Goal: Information Seeking & Learning: Find specific fact

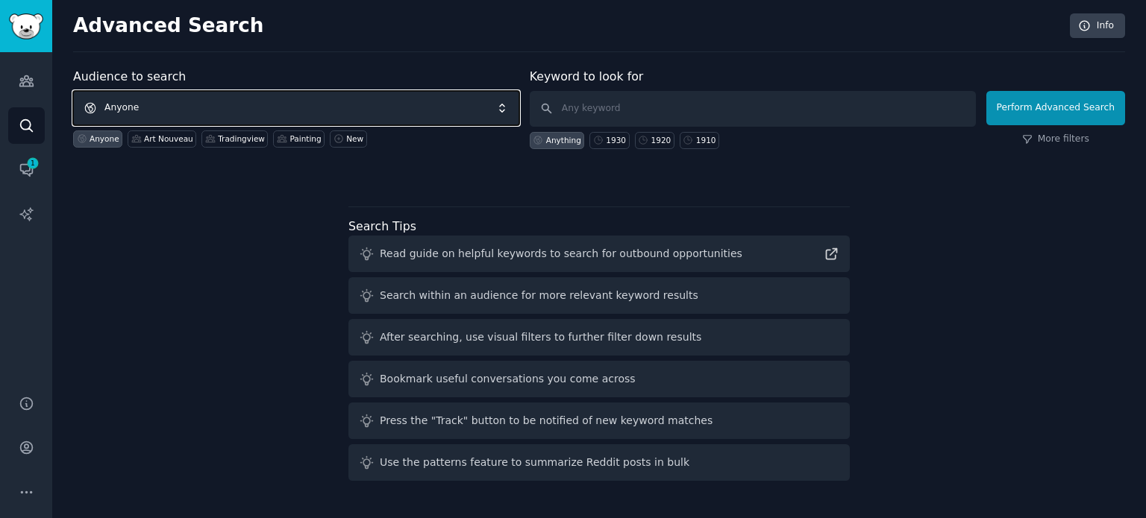
click at [313, 108] on span "Anyone" at bounding box center [296, 108] width 446 height 34
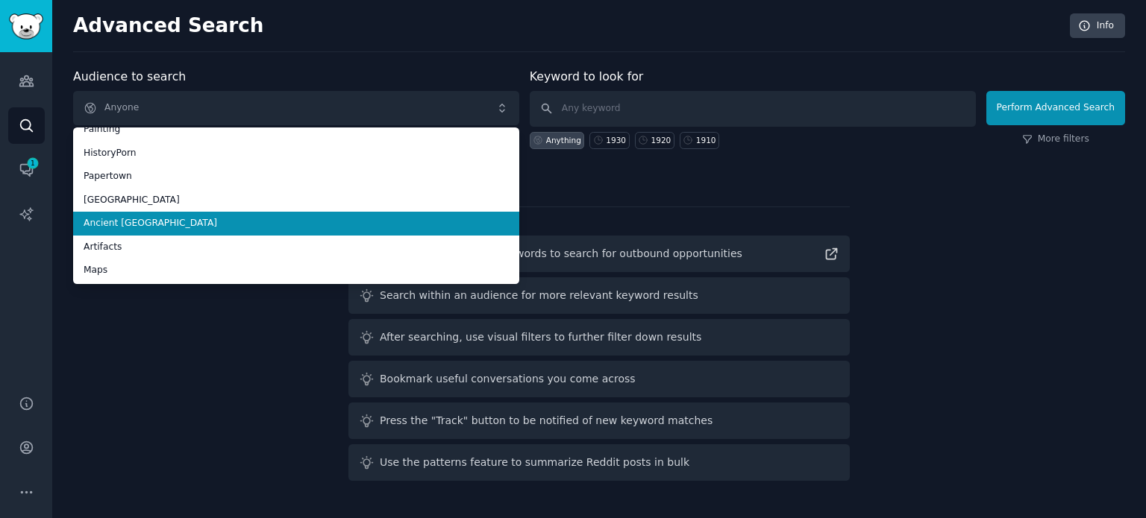
scroll to position [84, 0]
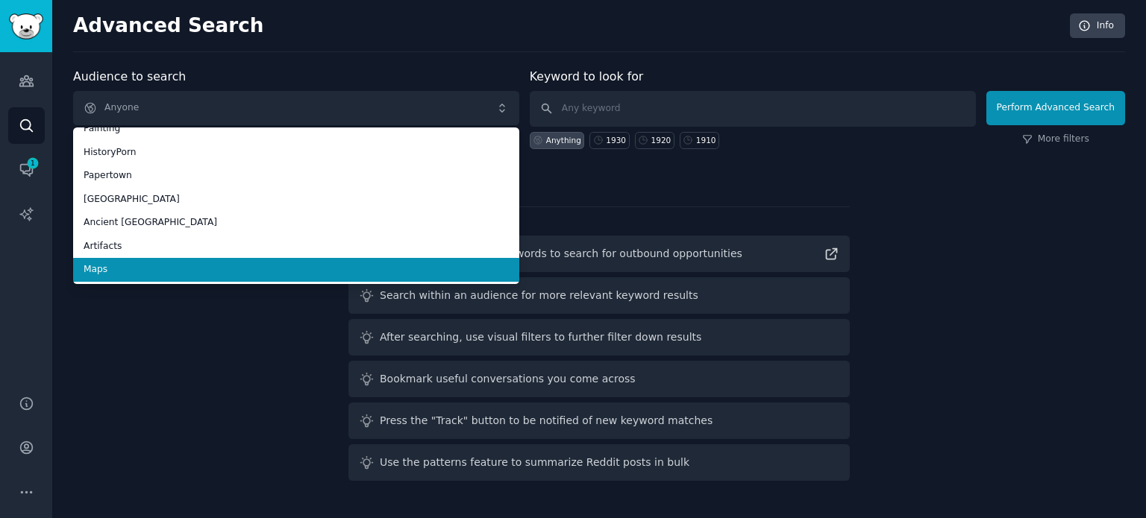
click at [269, 271] on span "Maps" at bounding box center [296, 269] width 425 height 13
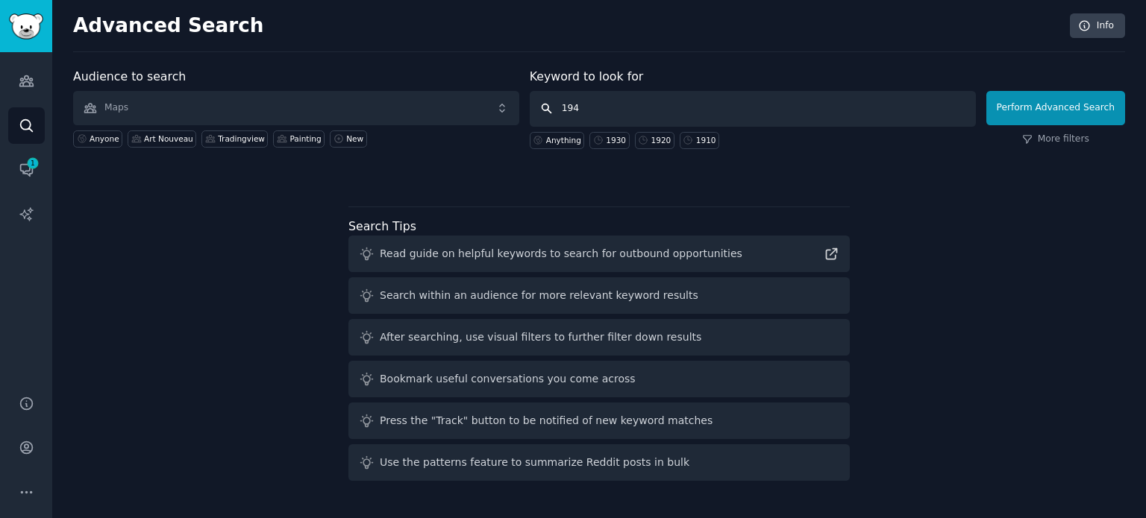
type input "1940"
click button "Perform Advanced Search" at bounding box center [1055, 108] width 139 height 34
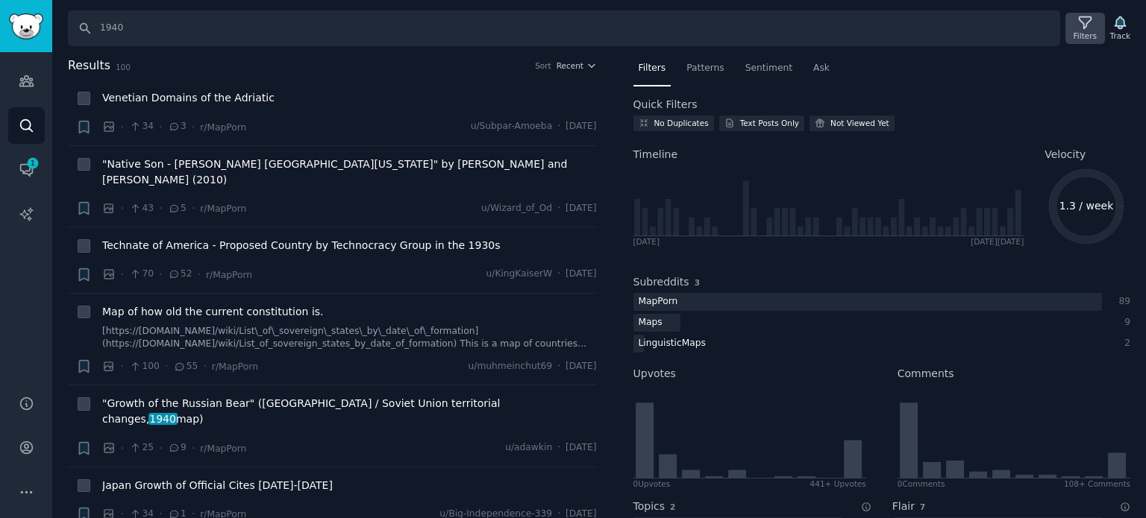
click at [1093, 32] on div "Filters" at bounding box center [1084, 36] width 23 height 10
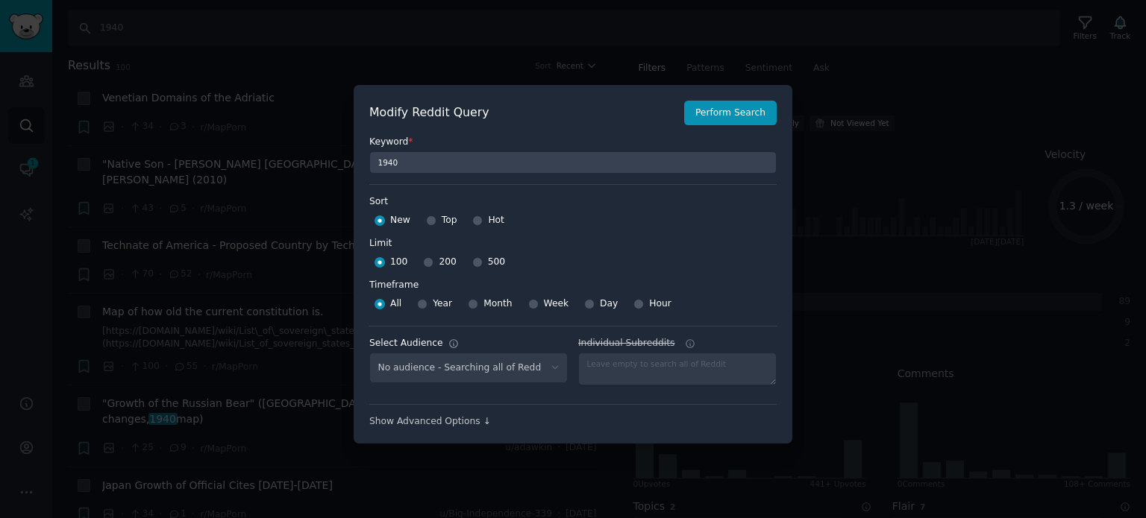
select select "f33d550f09"
click at [427, 220] on input "Top" at bounding box center [431, 221] width 10 height 10
radio input "true"
click at [473, 263] on div "500" at bounding box center [488, 263] width 33 height 24
click at [472, 265] on input "500" at bounding box center [477, 262] width 10 height 10
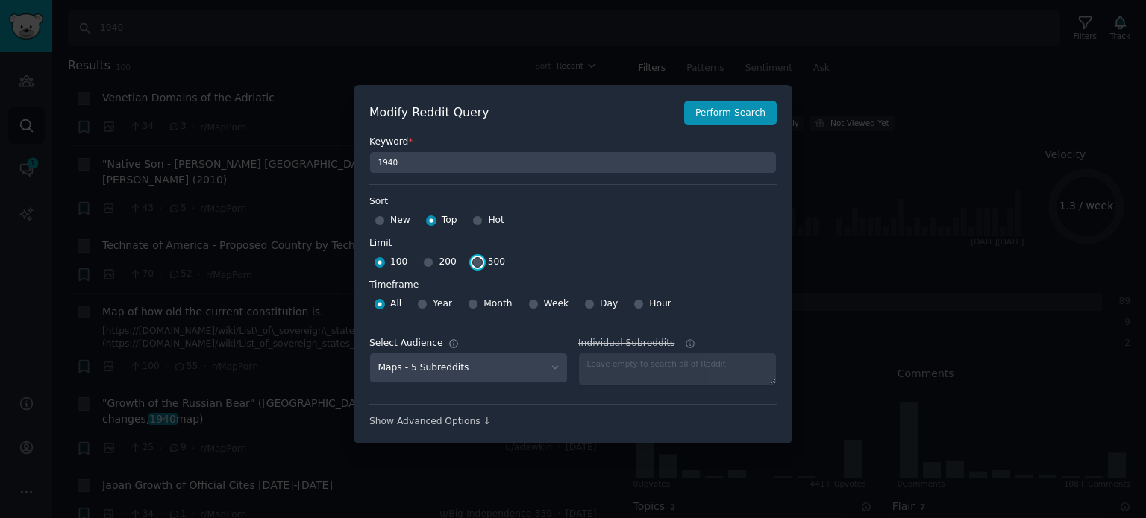
radio input "true"
click at [731, 104] on button "Perform Search" at bounding box center [730, 113] width 92 height 25
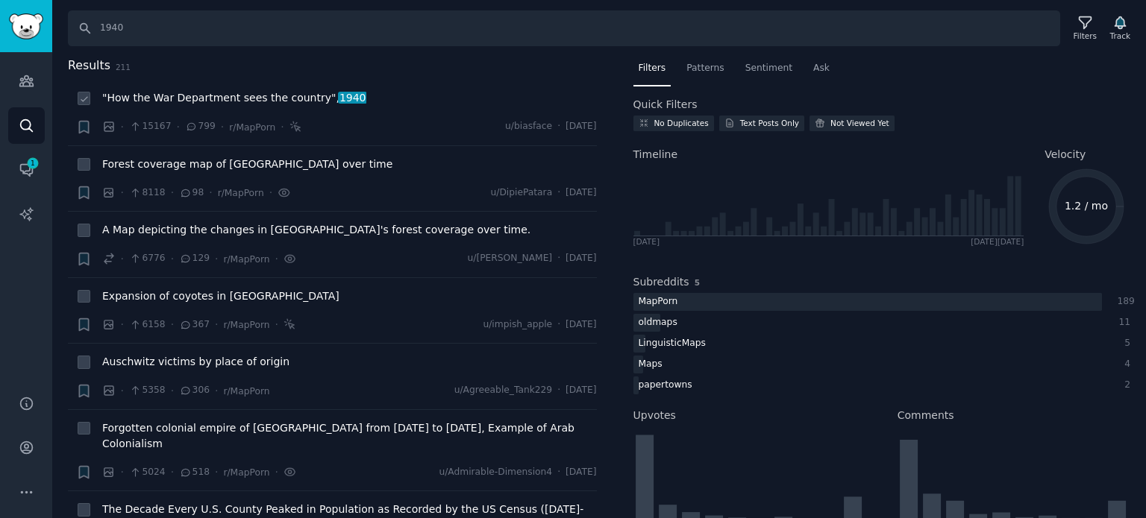
click at [237, 98] on span ""How the War Department sees the country", 1940" at bounding box center [234, 98] width 264 height 16
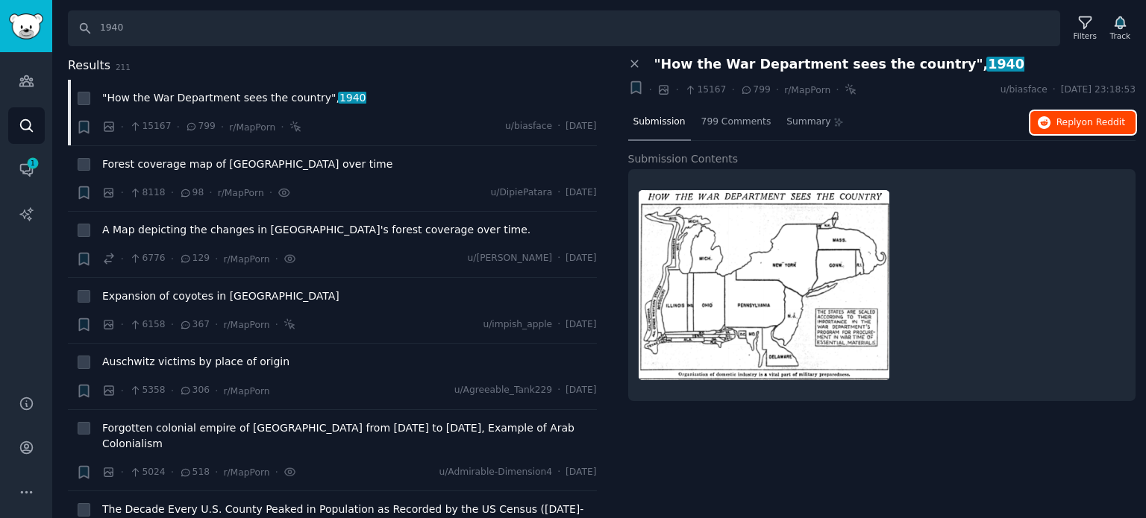
click at [1065, 122] on span "Reply on Reddit" at bounding box center [1090, 122] width 69 height 13
click at [217, 163] on span "Forest coverage map of [GEOGRAPHIC_DATA] over time" at bounding box center [247, 165] width 290 height 16
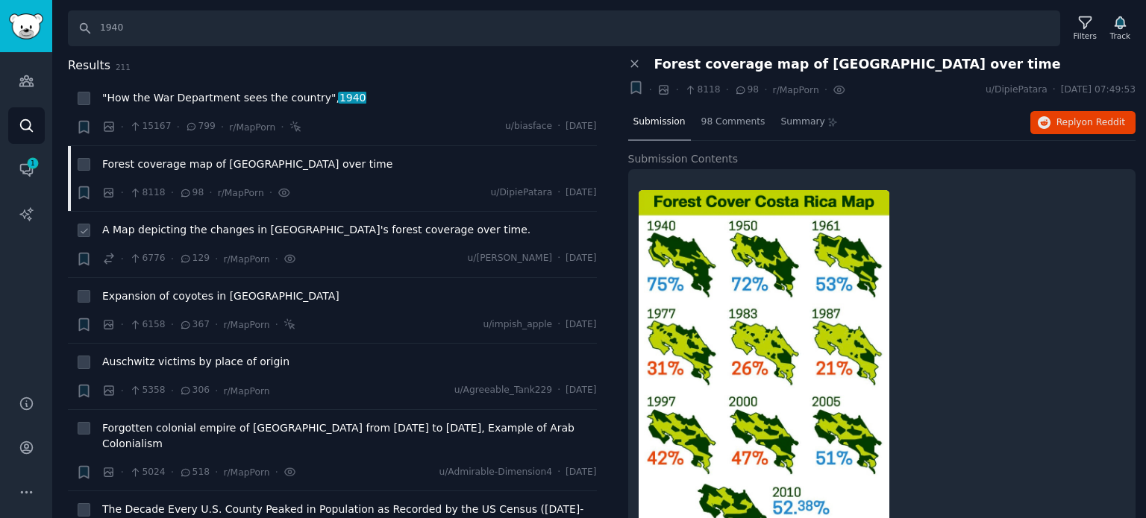
click at [233, 230] on span "A Map depicting the changes in [GEOGRAPHIC_DATA]'s forest coverage over time." at bounding box center [316, 230] width 428 height 16
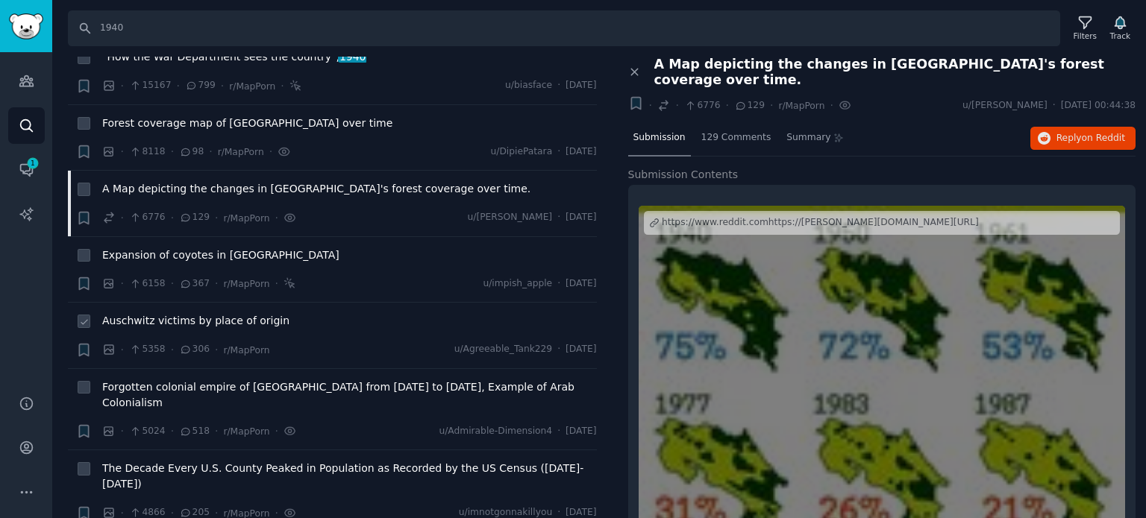
scroll to position [75, 0]
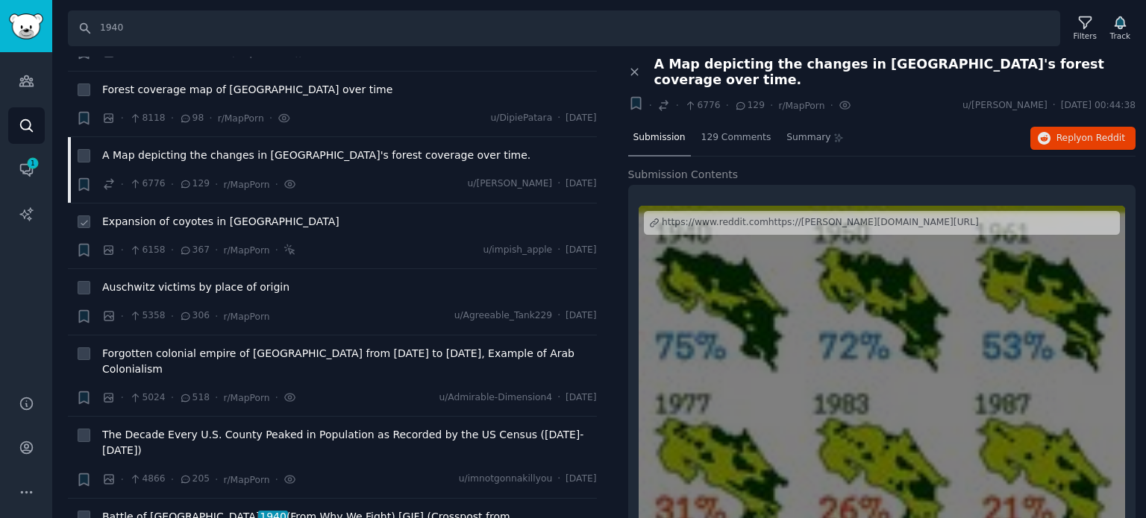
click at [188, 224] on span "Expansion of coyotes in [GEOGRAPHIC_DATA]" at bounding box center [220, 222] width 237 height 16
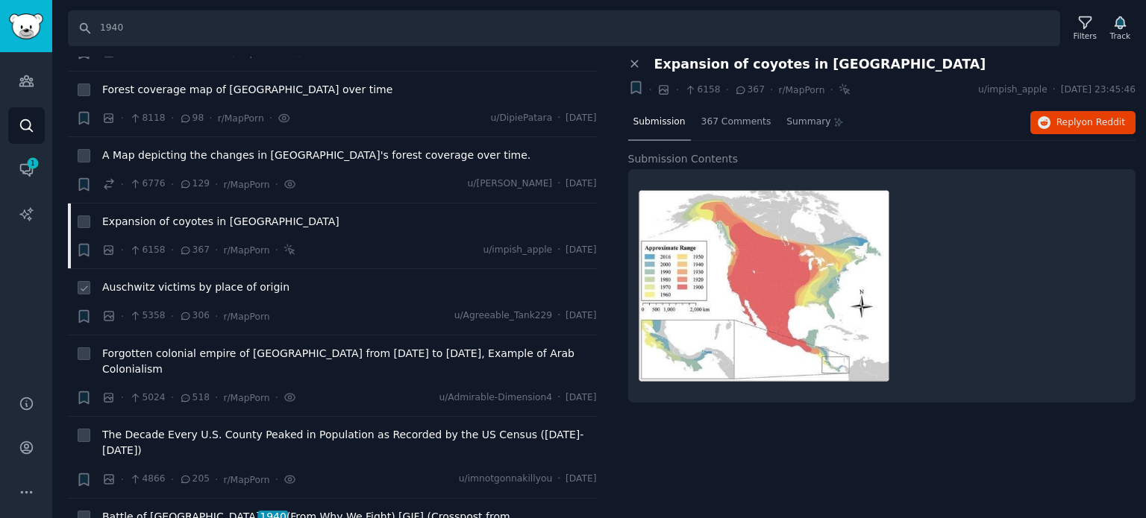
click at [184, 287] on span "Auschwitz victims by place of origin" at bounding box center [195, 288] width 187 height 16
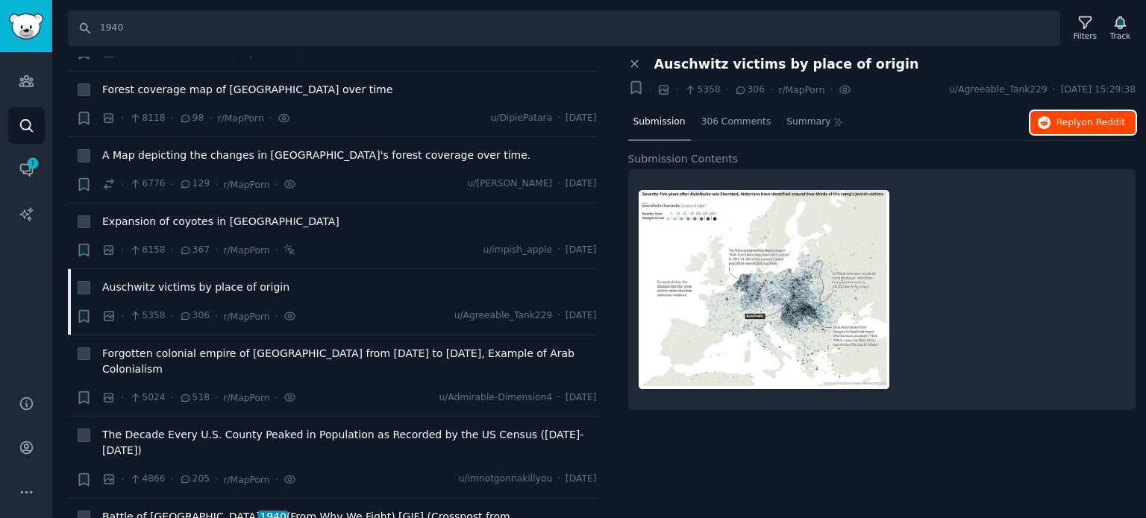
click at [1074, 126] on span "Reply on Reddit" at bounding box center [1090, 122] width 69 height 13
click at [192, 347] on span "Forgotten colonial empire of [GEOGRAPHIC_DATA] from [DATE] to [DATE], Example o…" at bounding box center [349, 361] width 495 height 31
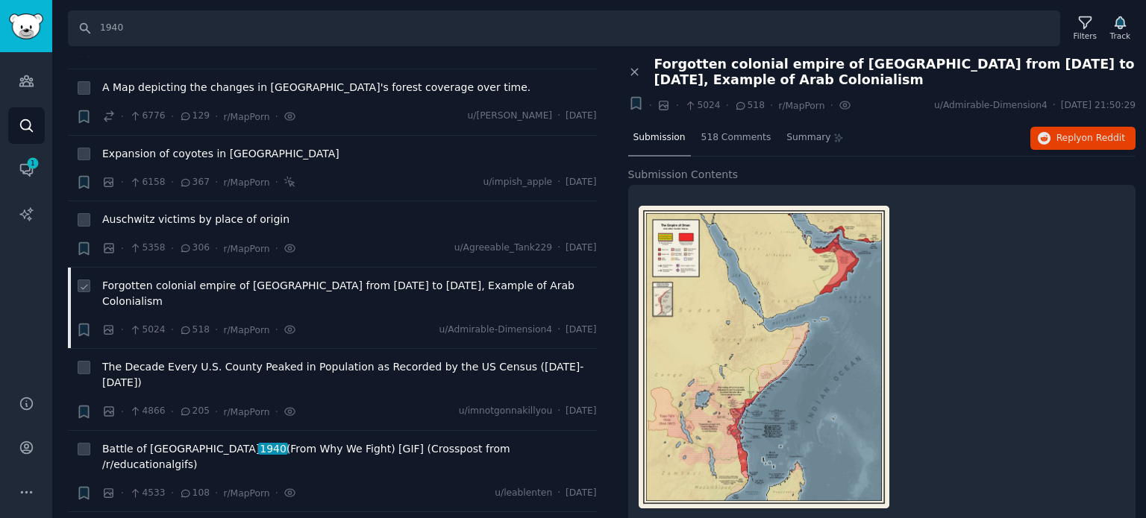
scroll to position [224, 0]
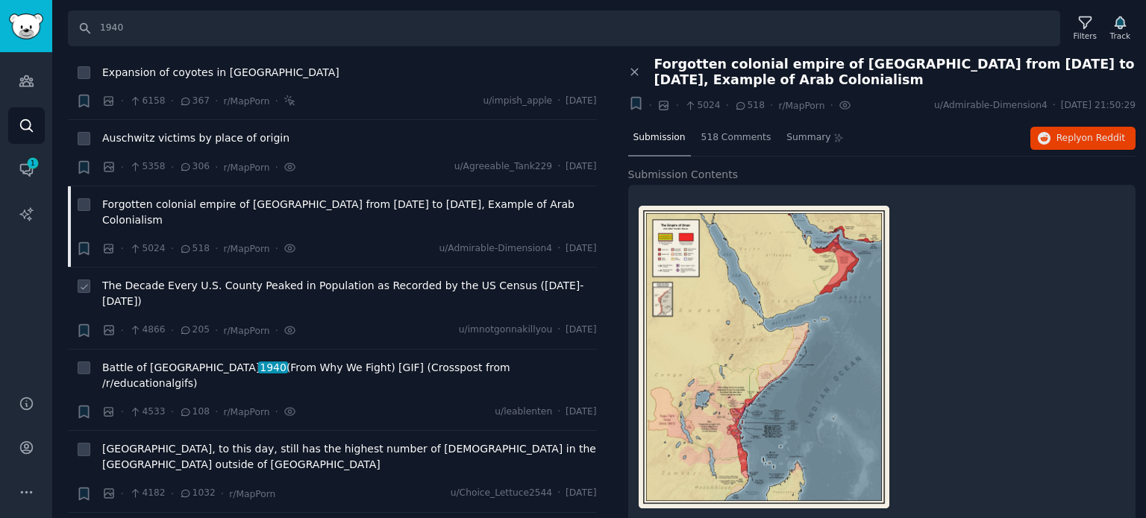
click at [161, 278] on span "The Decade Every U.S. County Peaked in Population as Recorded by the US Census …" at bounding box center [349, 293] width 495 height 31
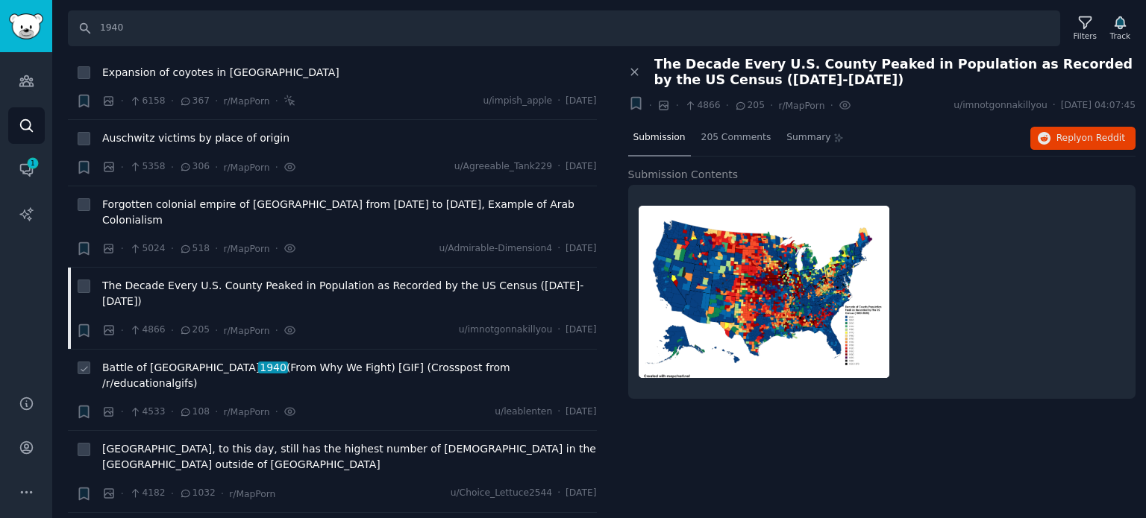
click at [254, 360] on span "Battle of [GEOGRAPHIC_DATA] 1940 (From Why We Fight) [GIF] (Crosspost from /r/e…" at bounding box center [349, 375] width 495 height 31
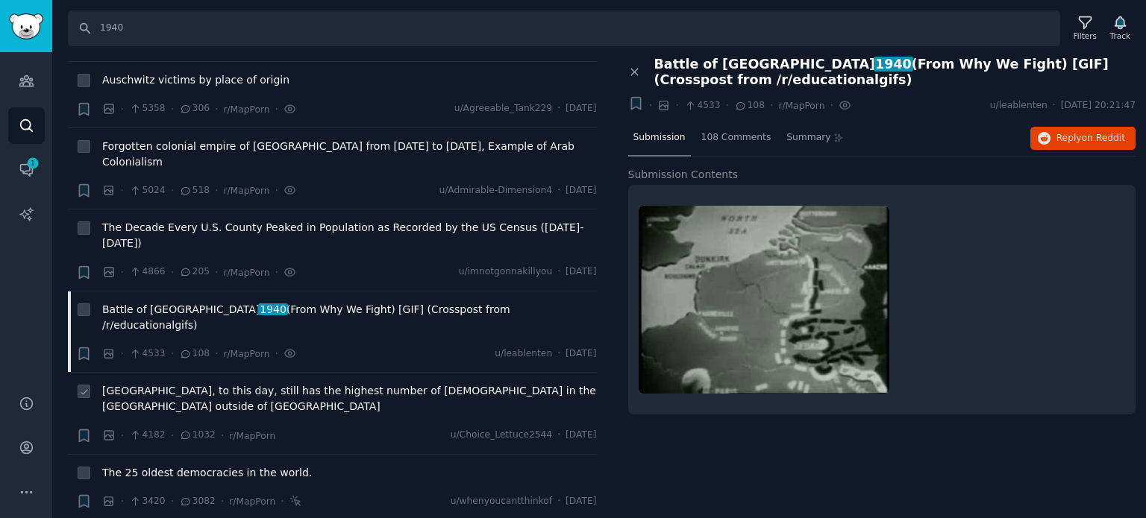
scroll to position [373, 0]
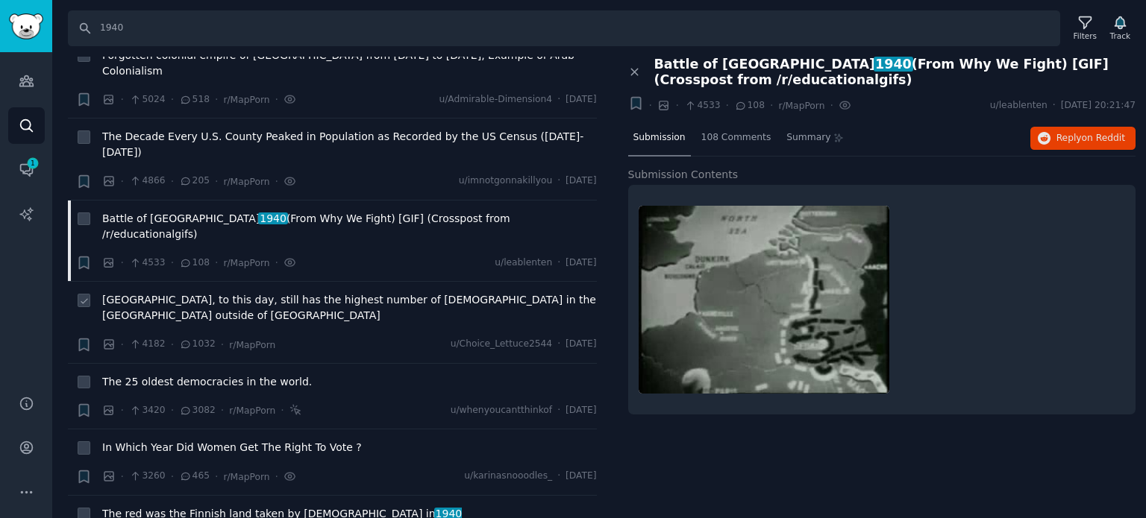
click at [217, 292] on span "[GEOGRAPHIC_DATA], to this day, still has the highest number of [DEMOGRAPHIC_DA…" at bounding box center [349, 307] width 495 height 31
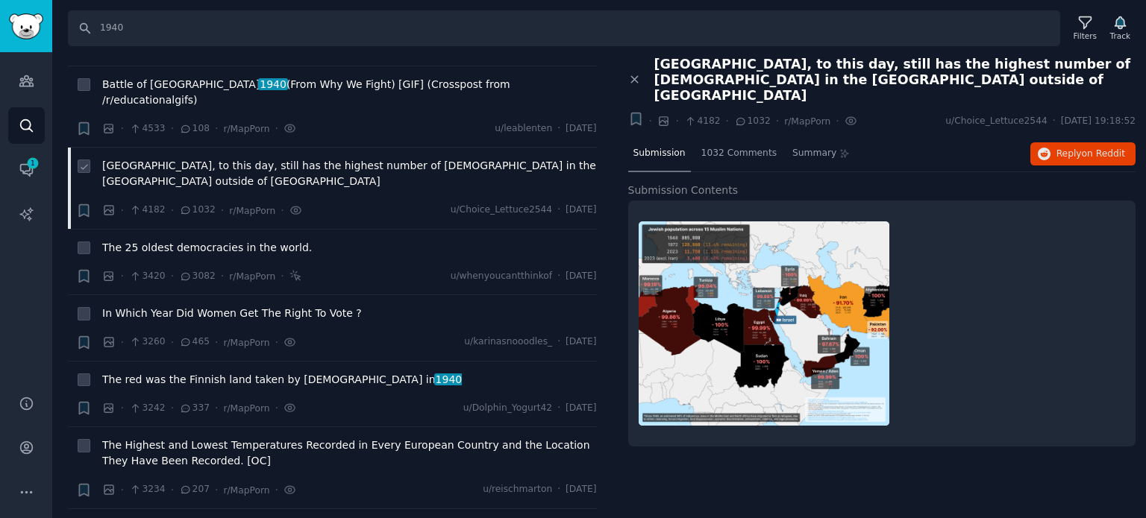
scroll to position [522, 0]
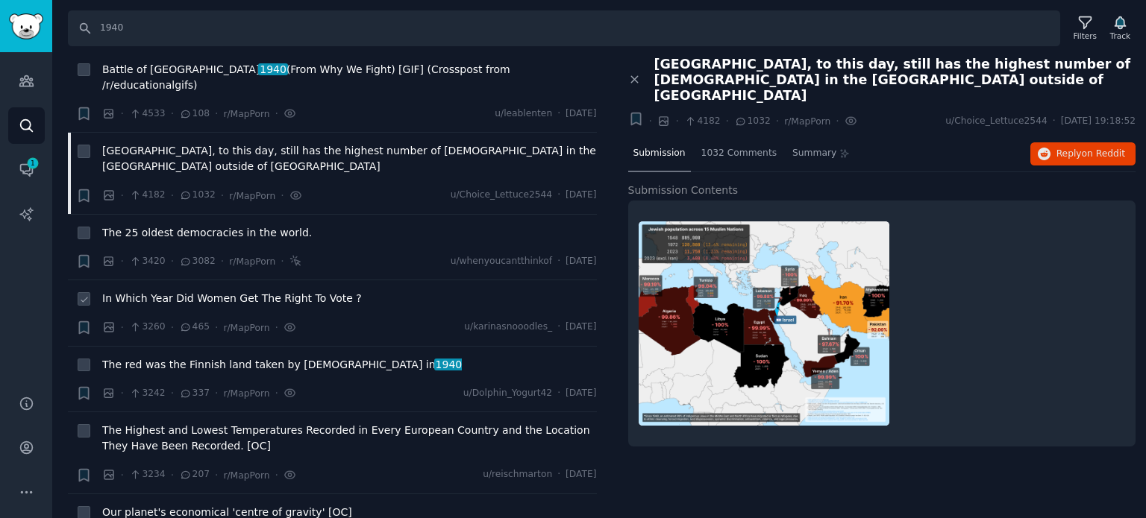
click at [201, 291] on span "In Which Year Did Women Get The Right To Vote ?" at bounding box center [232, 299] width 260 height 16
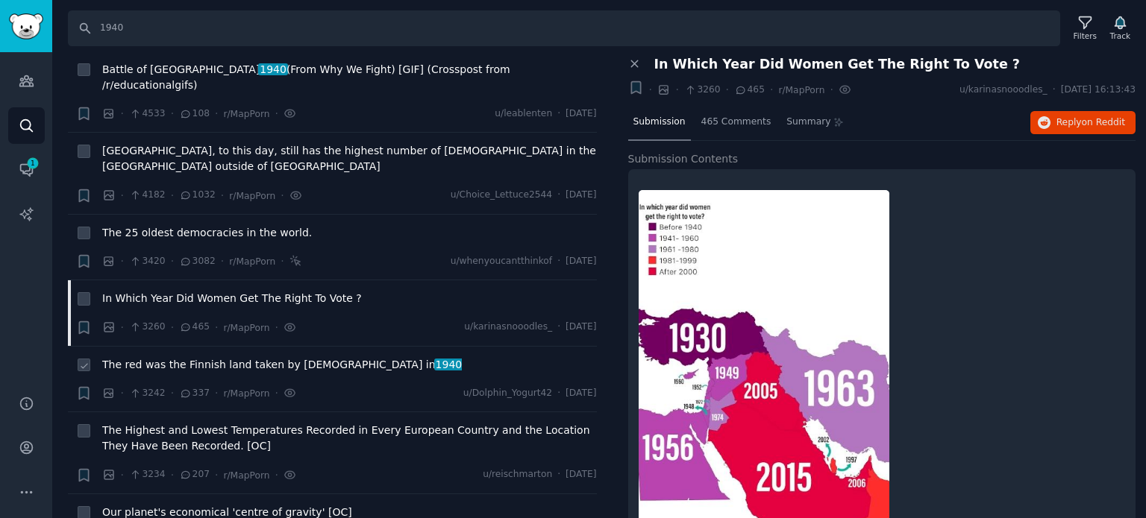
click at [210, 357] on span "The red was the Finnish land taken by [DEMOGRAPHIC_DATA] in [DATE]" at bounding box center [282, 365] width 360 height 16
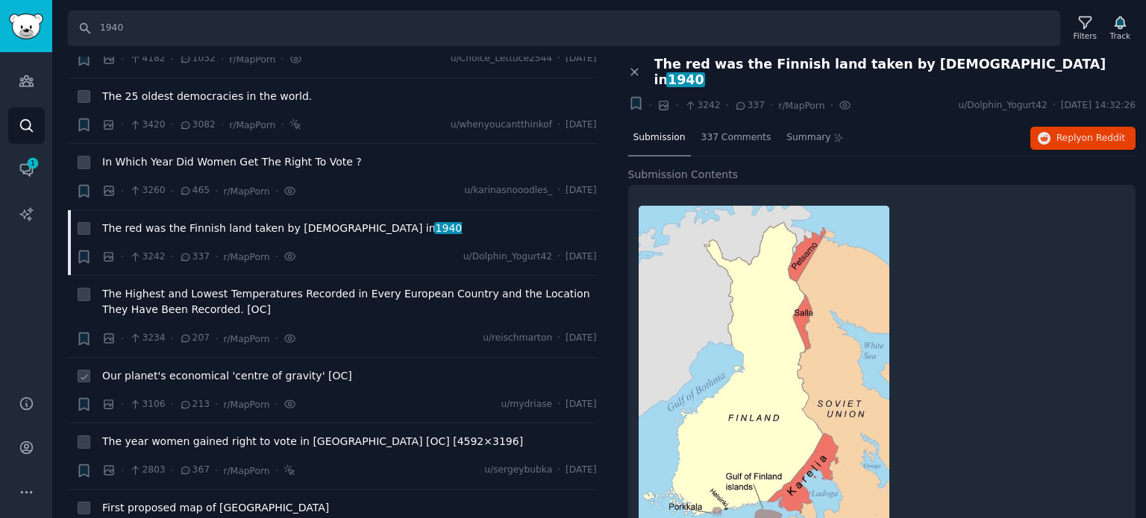
scroll to position [671, 0]
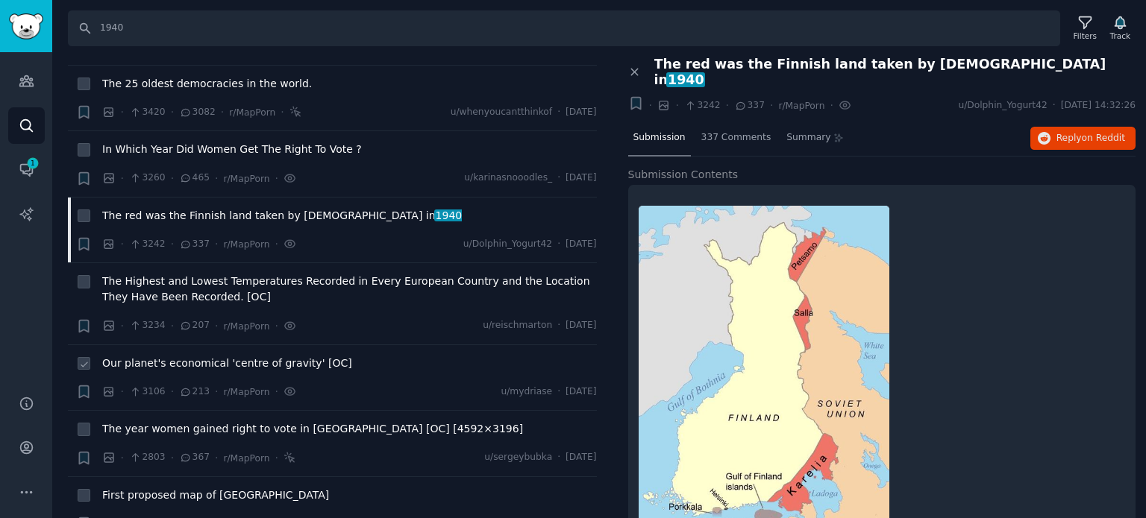
click at [172, 356] on span "Our planet's economical 'centre of gravity' [OC]" at bounding box center [227, 364] width 250 height 16
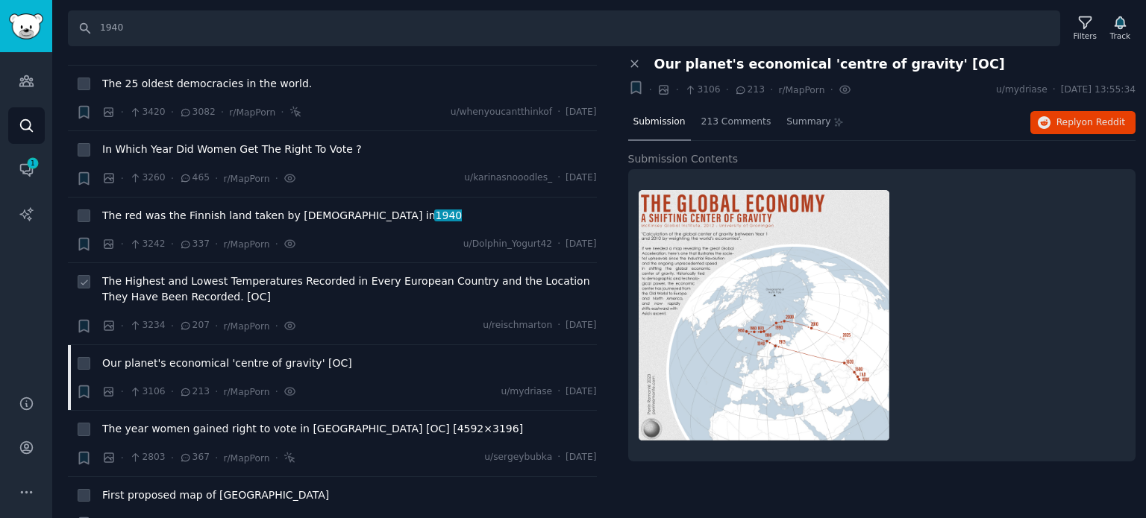
scroll to position [746, 0]
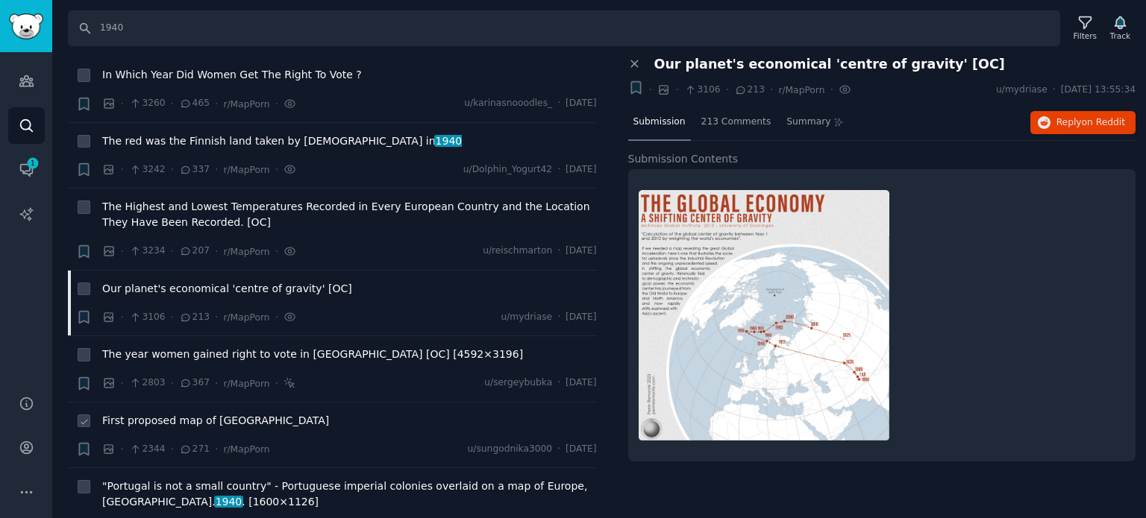
click at [193, 413] on span "First proposed map of [GEOGRAPHIC_DATA]" at bounding box center [215, 421] width 227 height 16
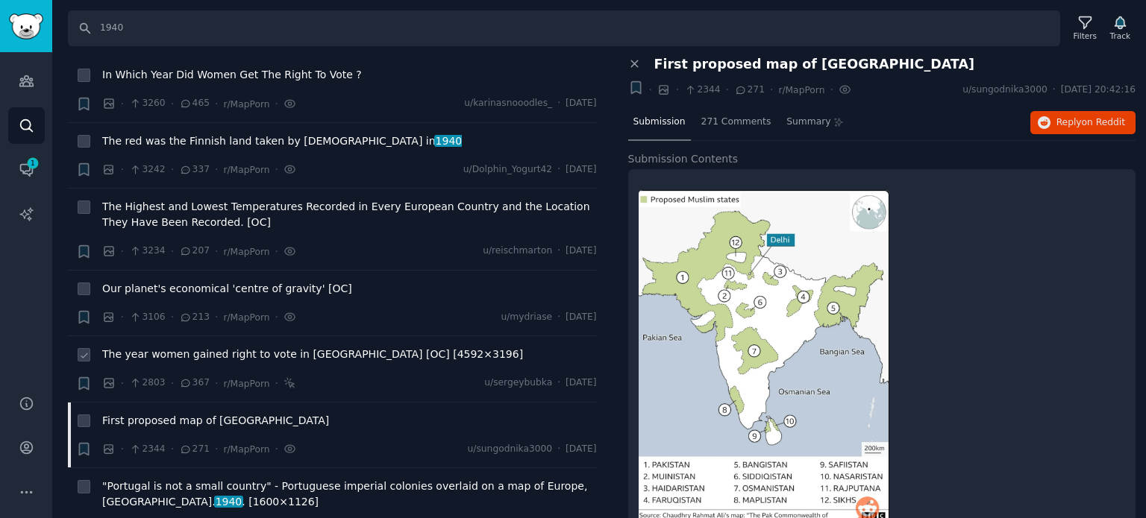
click at [203, 347] on span "The year women gained right to vote in [GEOGRAPHIC_DATA] [OC] [4592×3196]" at bounding box center [312, 355] width 421 height 16
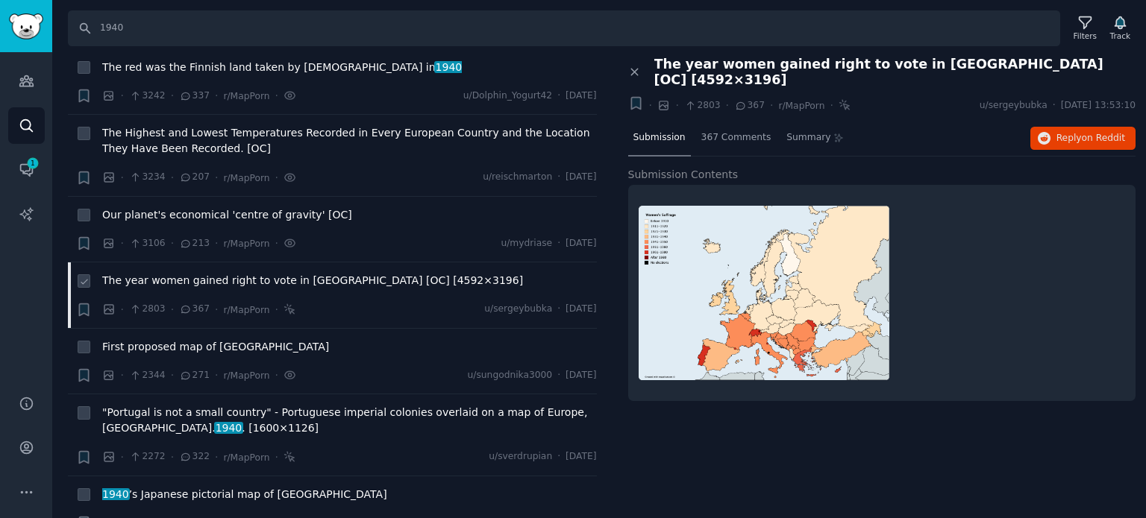
scroll to position [820, 0]
click at [180, 404] on span ""Portugal is not a small country" - Portuguese imperial colonies overlaid on a …" at bounding box center [349, 419] width 495 height 31
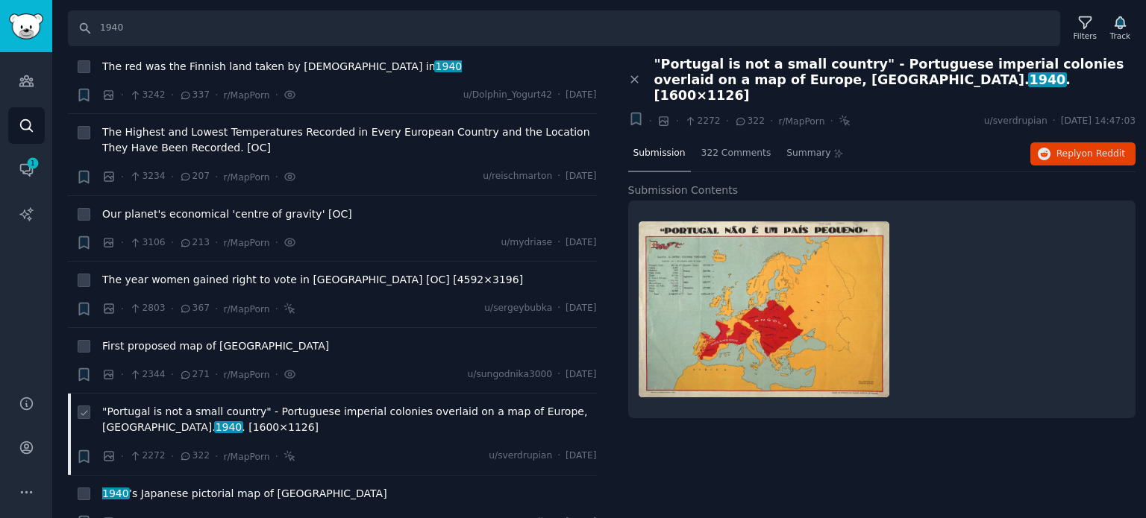
scroll to position [970, 0]
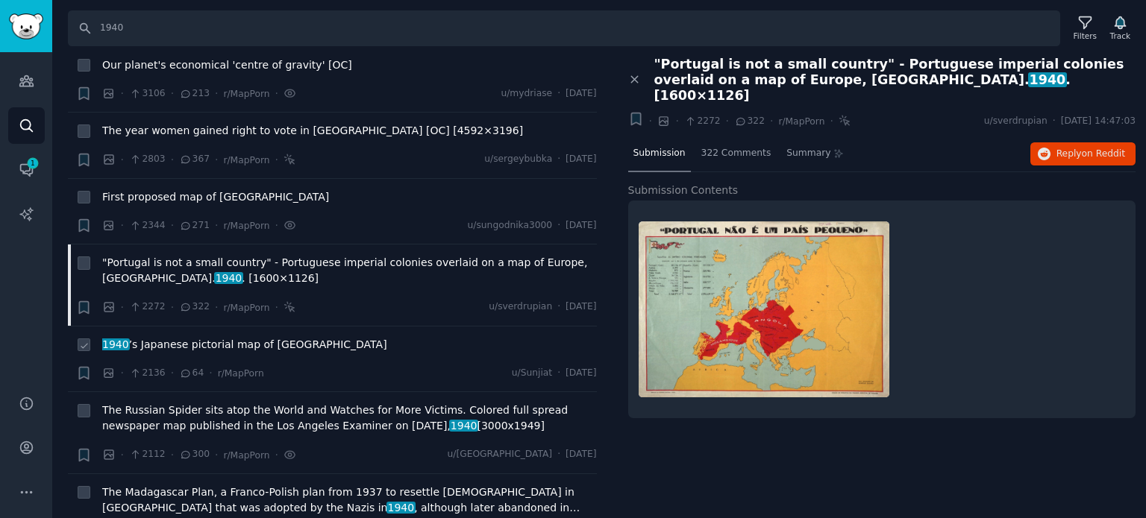
click at [240, 337] on span "1940 ’s Japanese pictorial map of [GEOGRAPHIC_DATA]" at bounding box center [244, 345] width 285 height 16
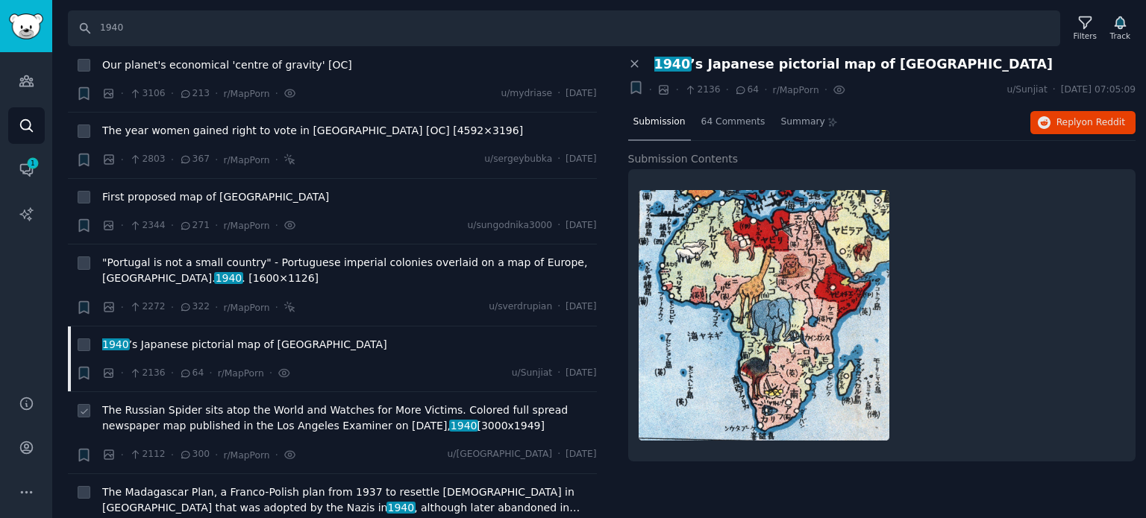
click at [295, 403] on span "The Russian Spider sits atop the World and Watches for More Victims. Colored fu…" at bounding box center [349, 418] width 495 height 31
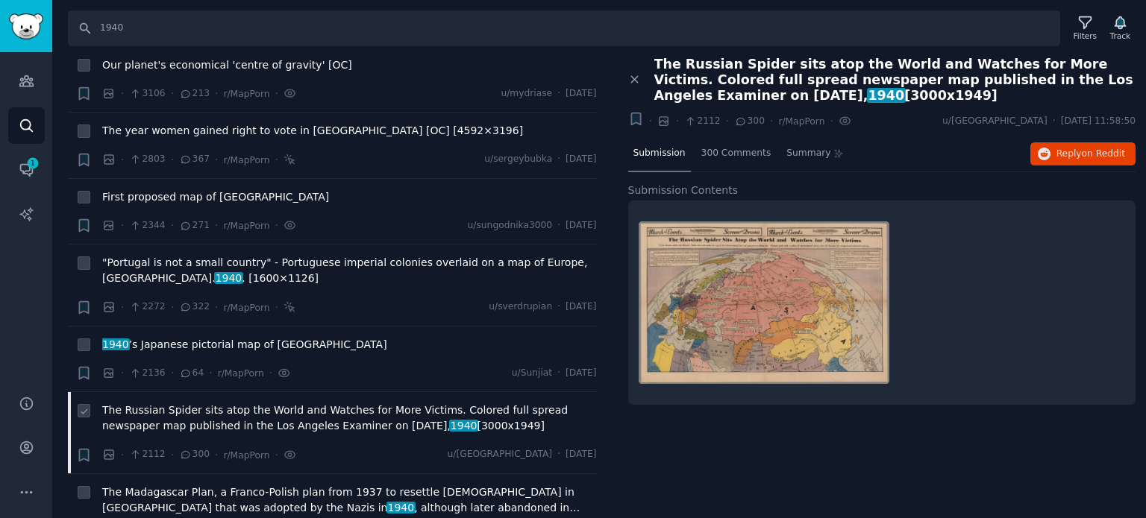
scroll to position [1044, 0]
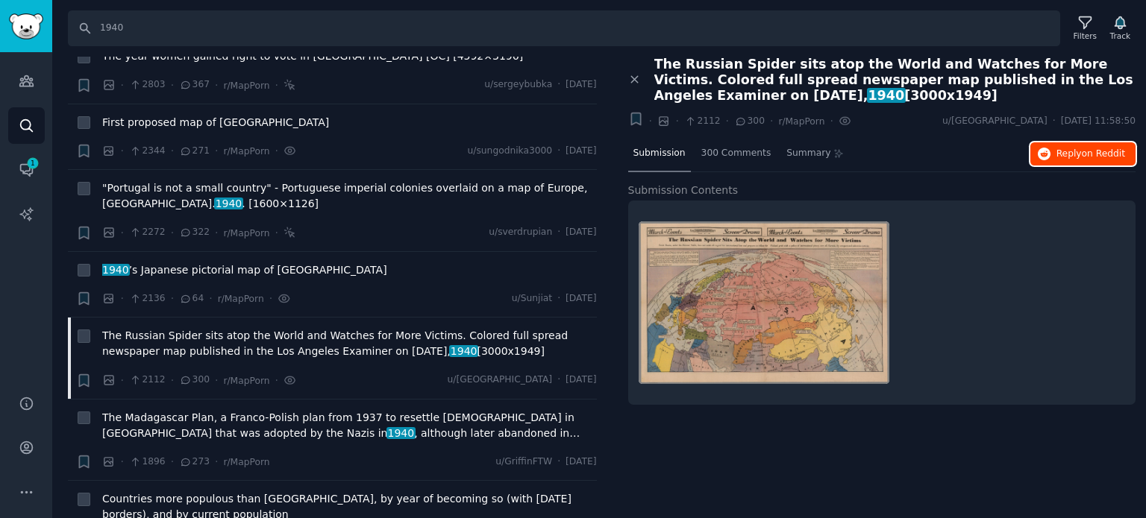
click at [1055, 153] on button "Reply on Reddit" at bounding box center [1082, 154] width 105 height 24
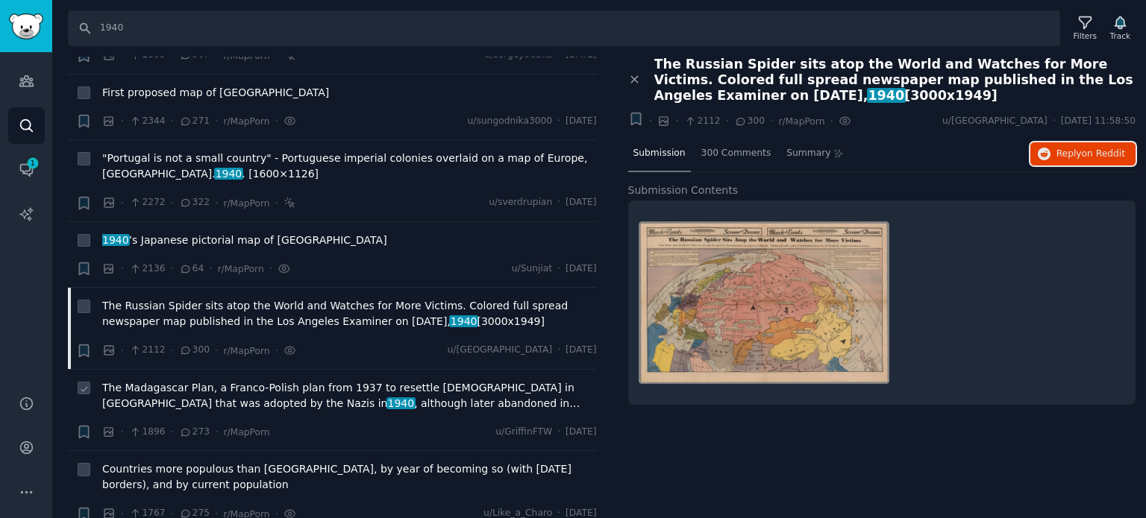
scroll to position [1119, 0]
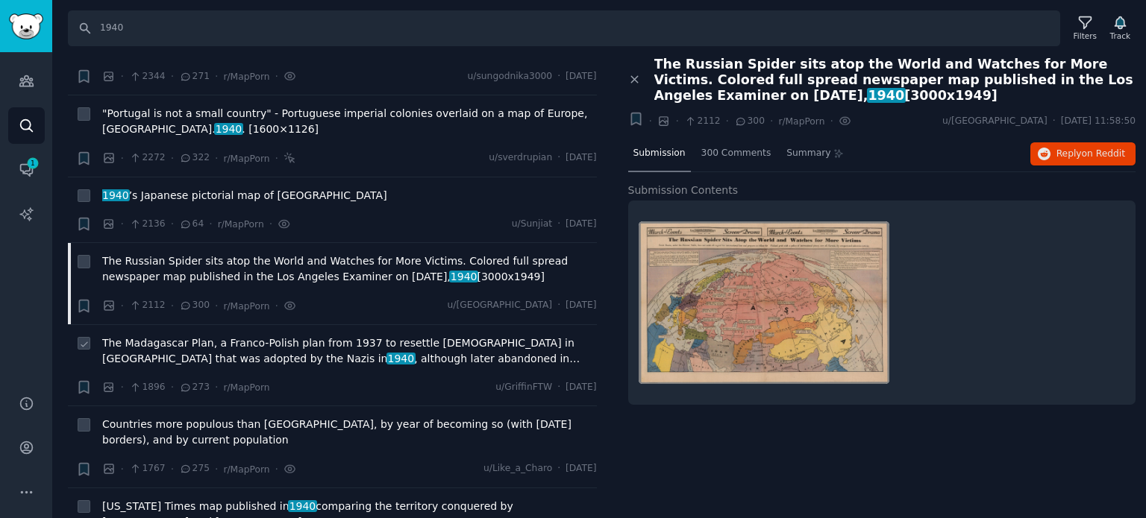
click at [240, 336] on span "The Madagascar Plan, a Franco-Polish plan from 1937 to resettle [DEMOGRAPHIC_DA…" at bounding box center [349, 351] width 495 height 31
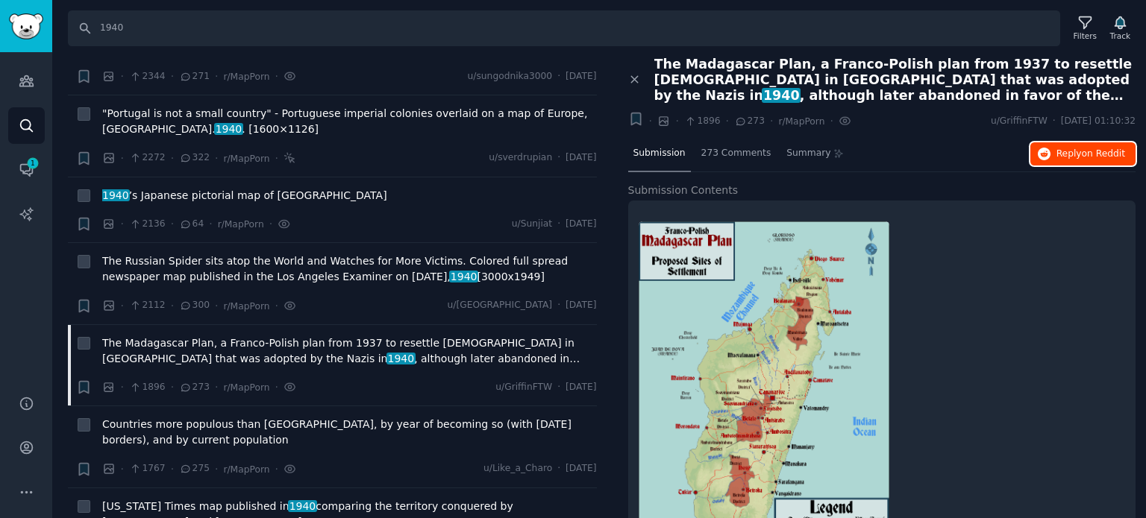
click at [1056, 157] on span "Reply on Reddit" at bounding box center [1090, 154] width 69 height 13
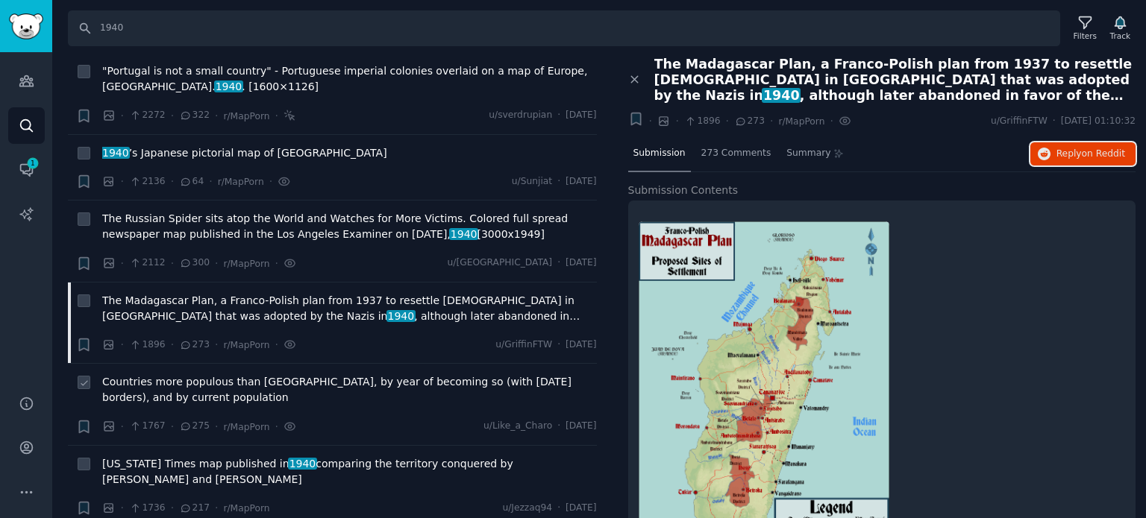
scroll to position [1193, 0]
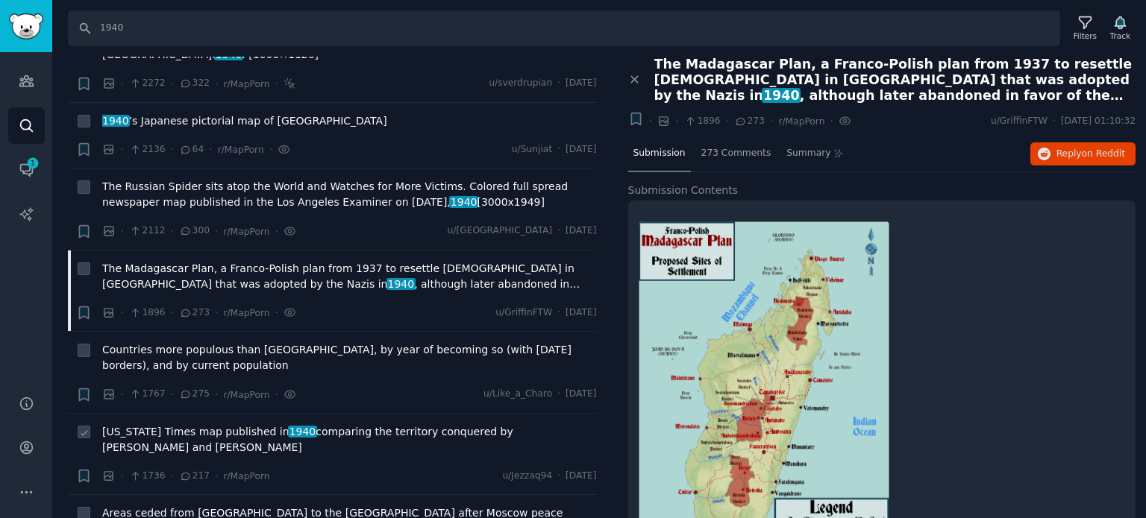
click at [288, 426] on span "1940" at bounding box center [302, 432] width 29 height 12
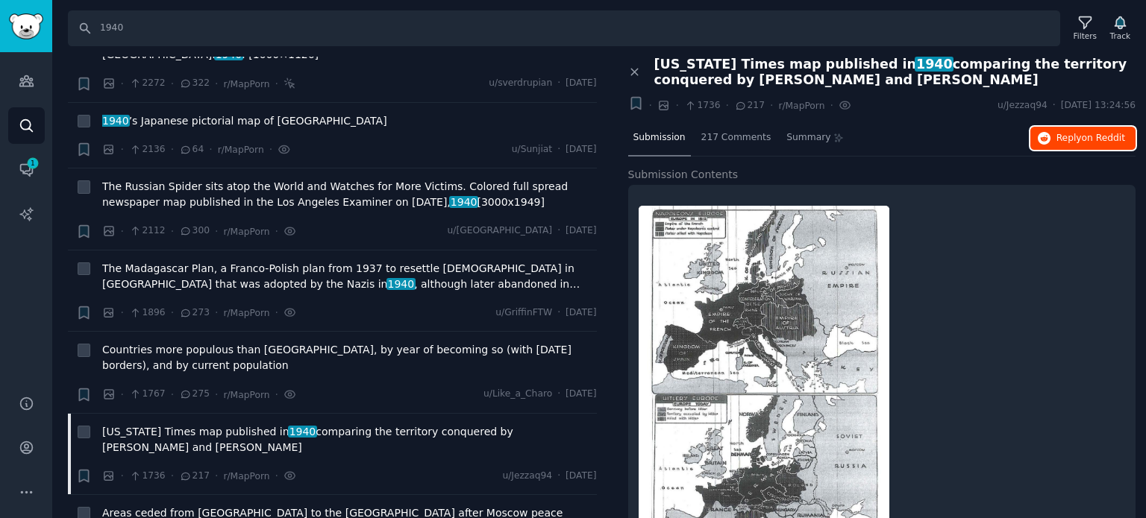
click at [1058, 136] on span "Reply on Reddit" at bounding box center [1090, 138] width 69 height 13
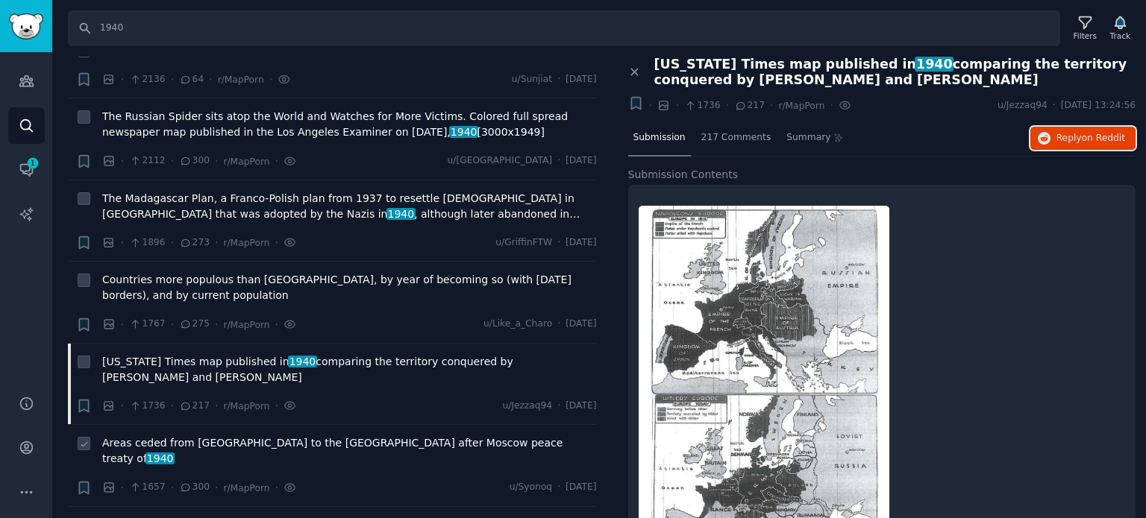
scroll to position [1343, 0]
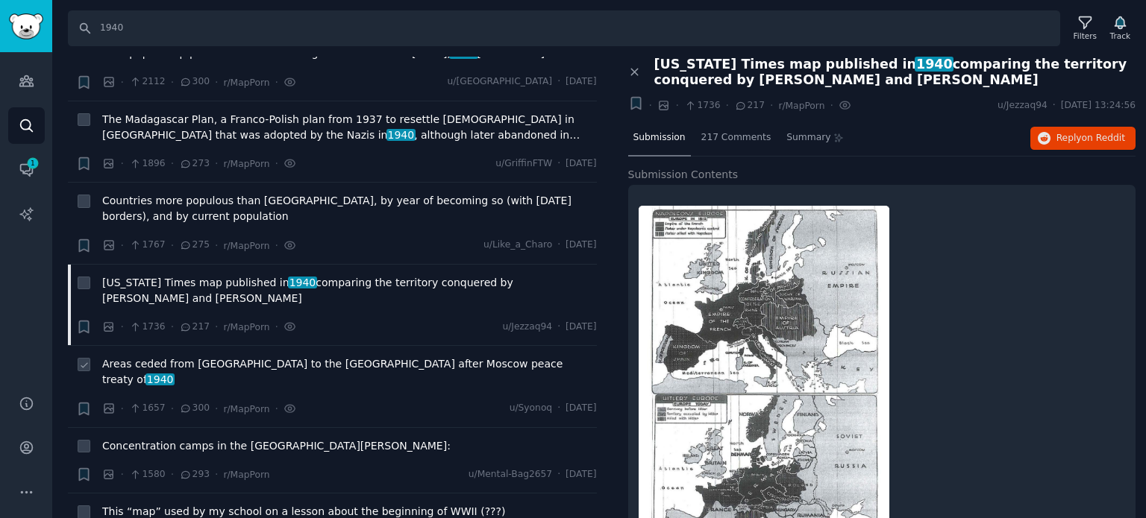
click at [147, 357] on span "Areas ceded from [GEOGRAPHIC_DATA] to the USSR after Moscow peace treaty of 1940" at bounding box center [349, 372] width 495 height 31
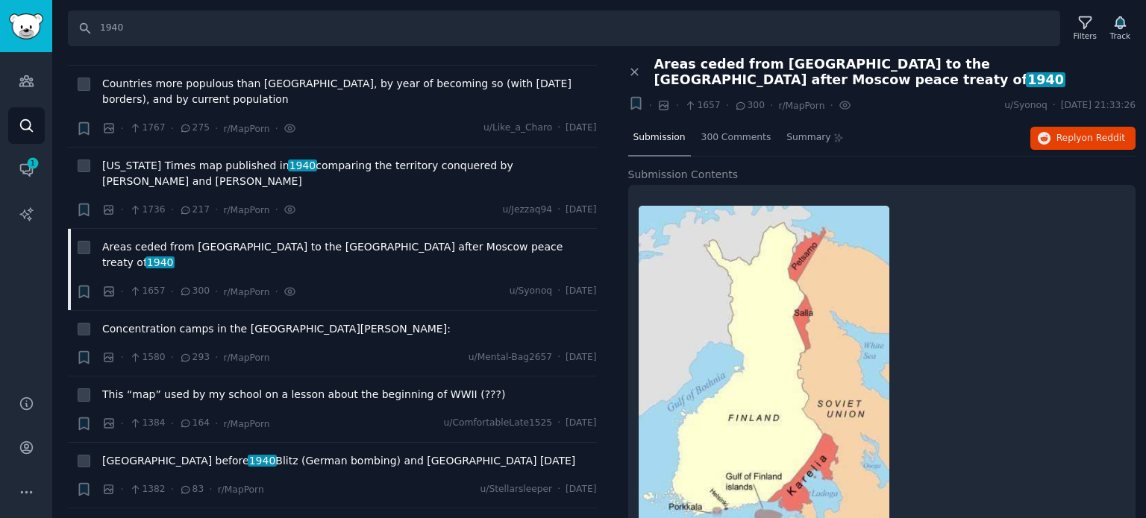
scroll to position [1492, 0]
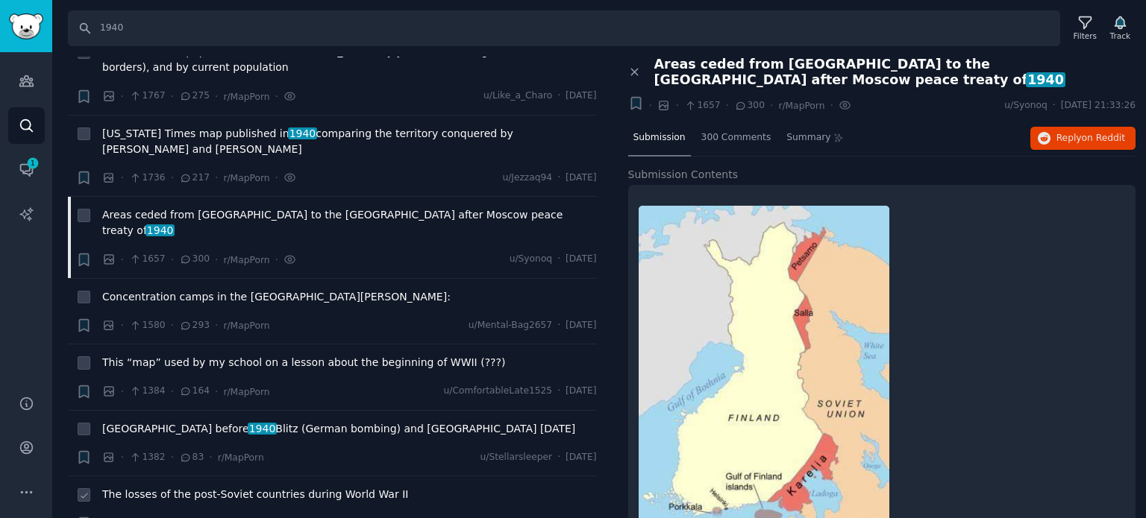
click at [203, 487] on span "The losses of the post-Soviet countries during World War II" at bounding box center [255, 495] width 306 height 16
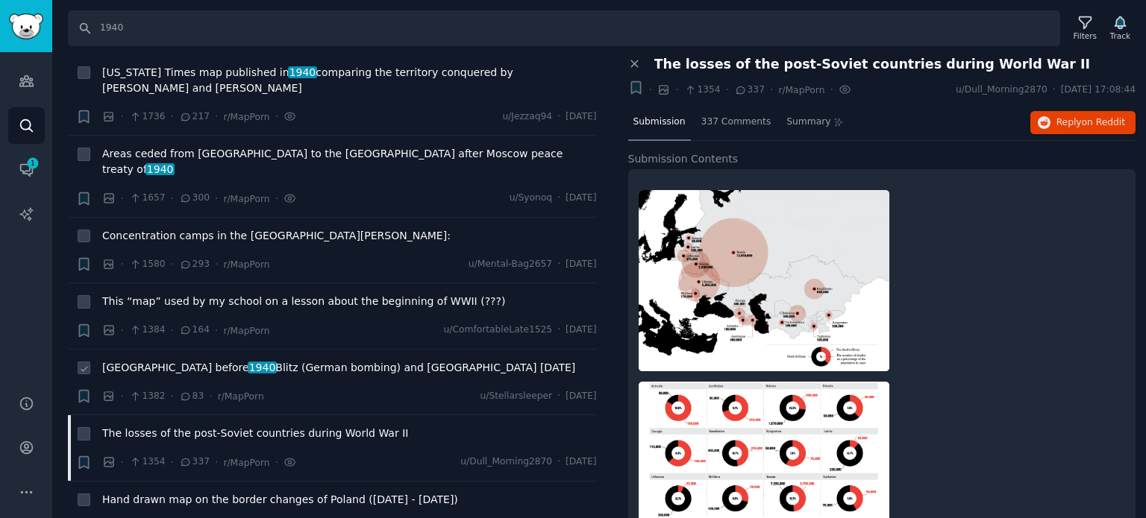
scroll to position [1641, 0]
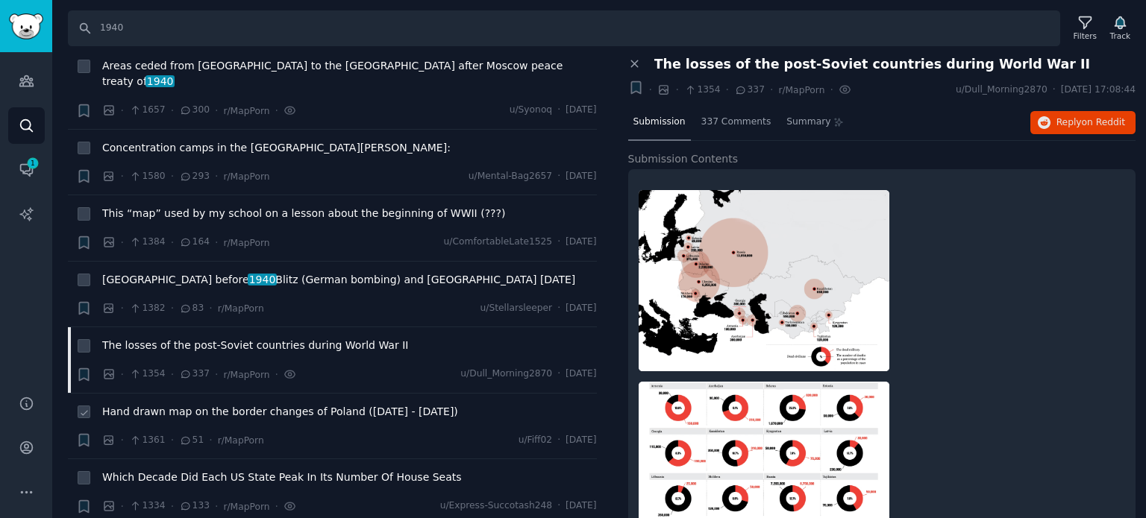
click at [232, 404] on div "Hand drawn map on the border changes of Poland ([DATE] - [DATE])" at bounding box center [349, 414] width 495 height 21
click at [233, 404] on span "Hand drawn map on the border changes of Poland ([DATE] - [DATE])" at bounding box center [280, 412] width 356 height 16
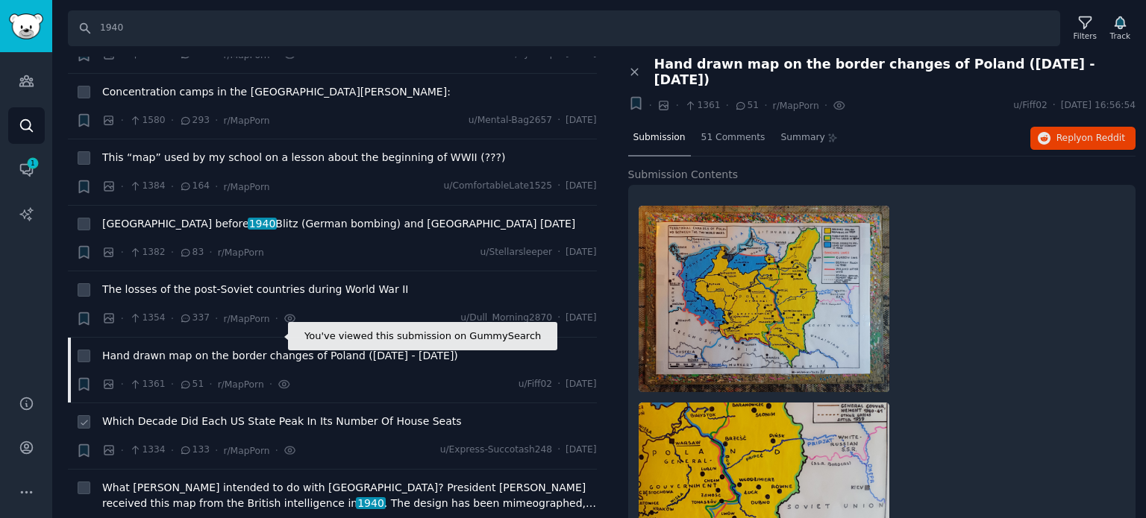
scroll to position [1790, 0]
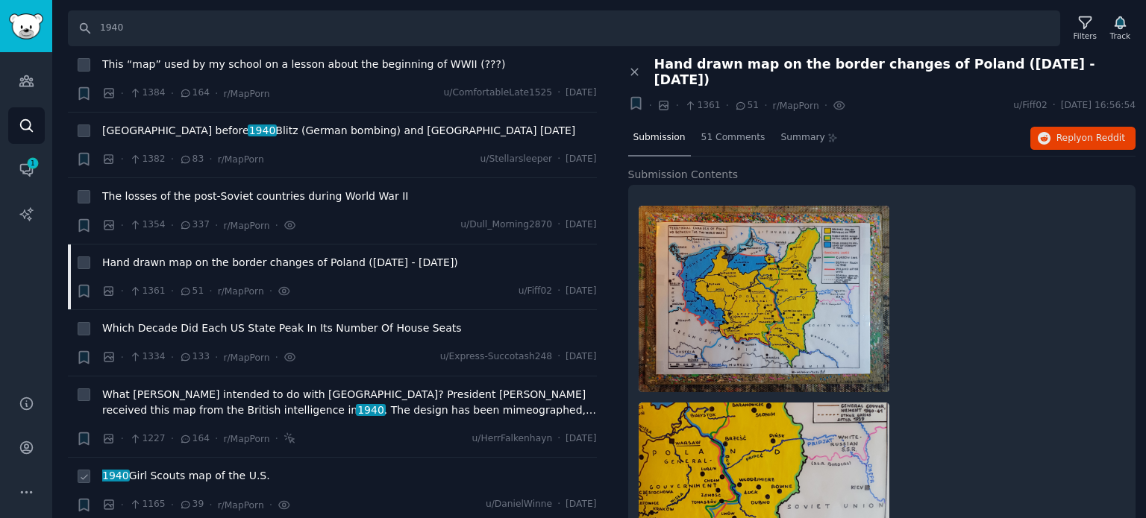
click at [196, 468] on span "1940 Girl Scouts map of the U.S." at bounding box center [186, 476] width 168 height 16
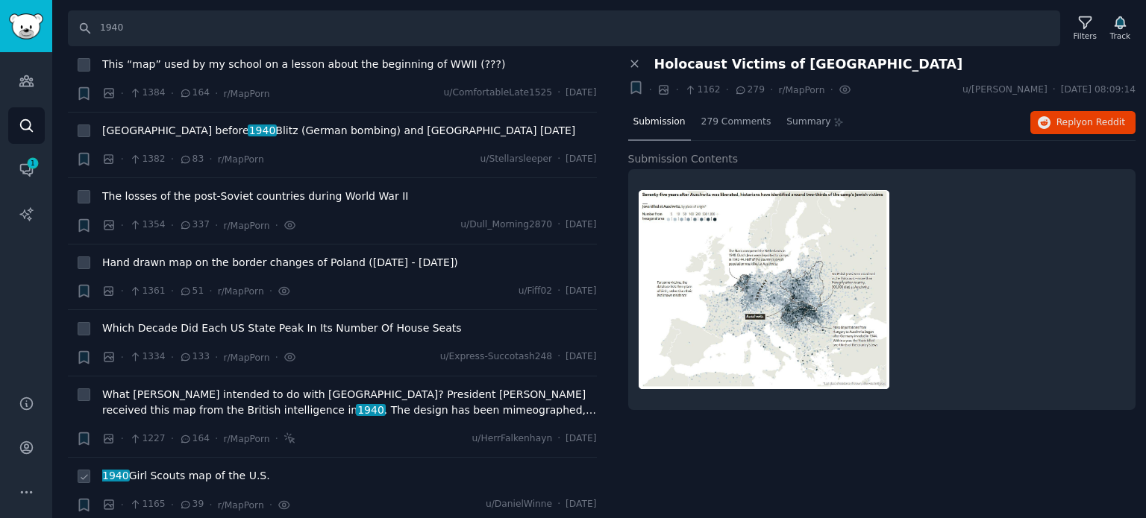
click at [207, 468] on span "1940 Girl Scouts map of the U.S." at bounding box center [186, 476] width 168 height 16
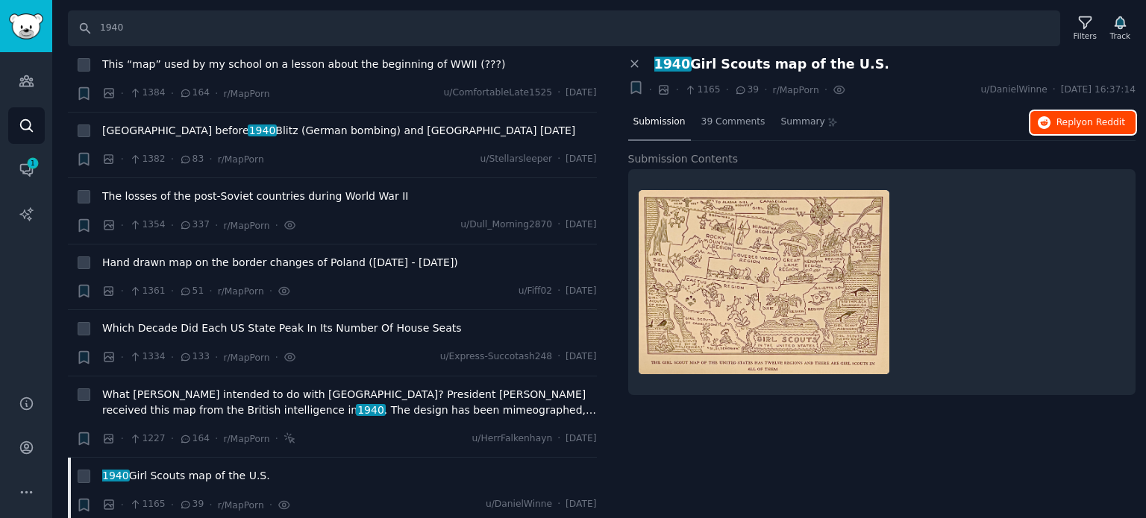
click at [1051, 127] on icon "button" at bounding box center [1044, 122] width 13 height 13
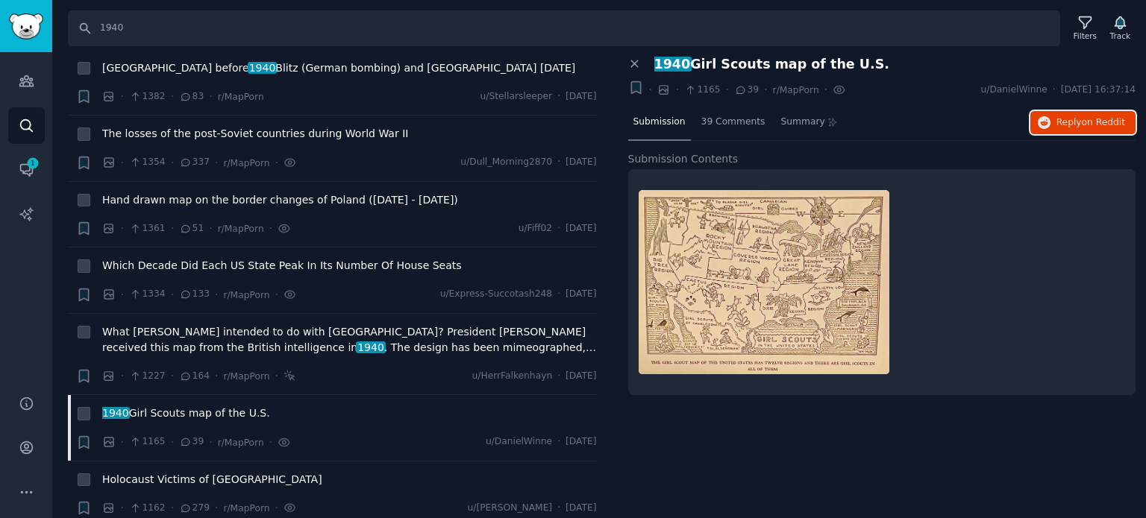
scroll to position [1939, 0]
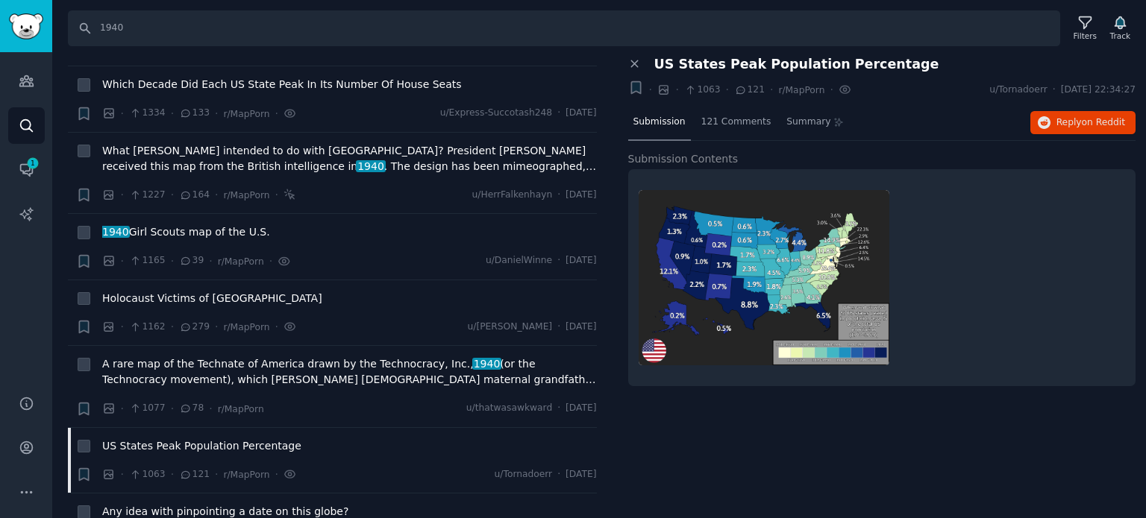
scroll to position [2163, 0]
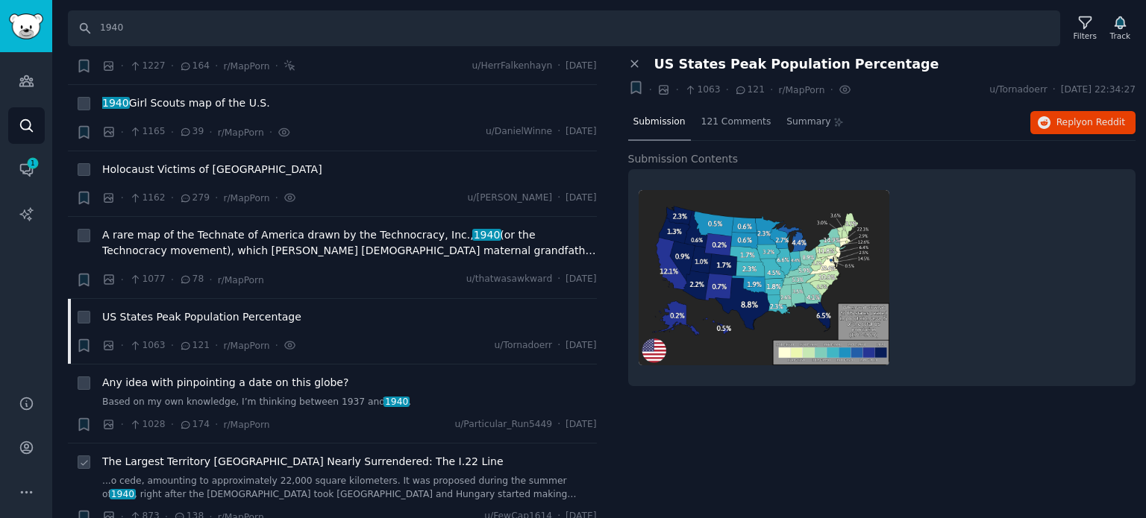
click at [228, 454] on span "The Largest Territory [GEOGRAPHIC_DATA] Nearly Surrendered: The I.22 Line" at bounding box center [302, 462] width 401 height 16
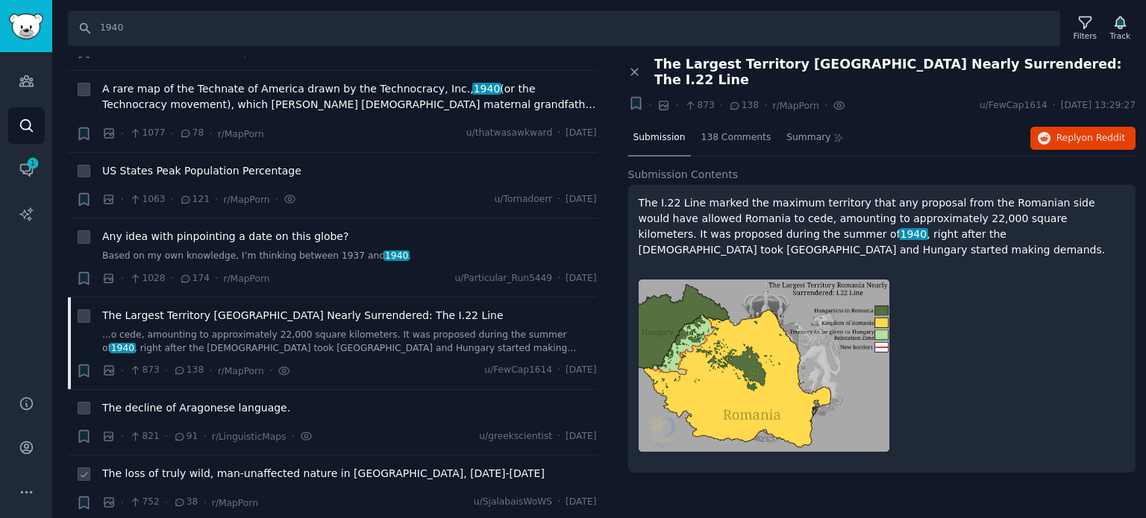
scroll to position [2312, 0]
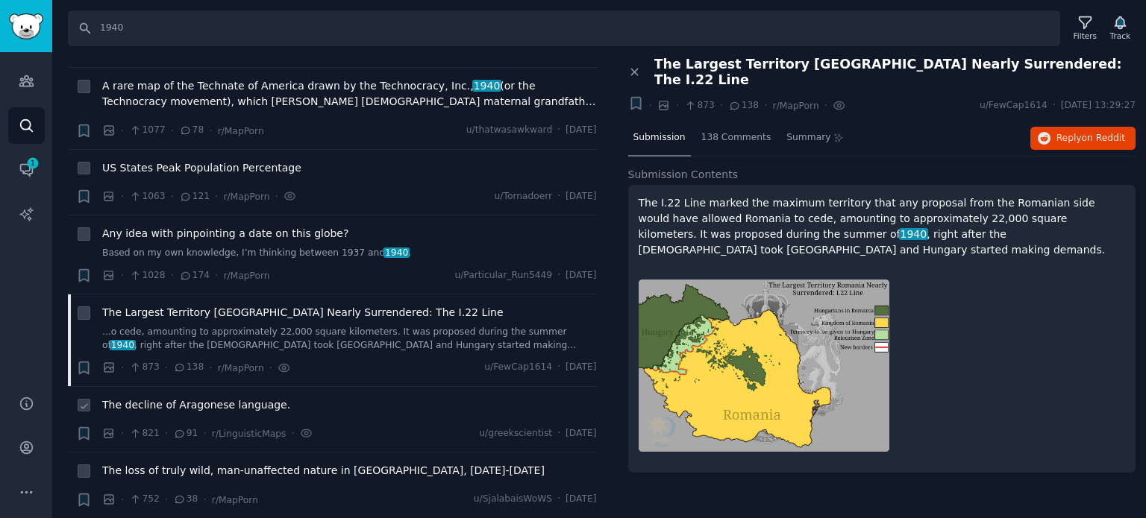
click at [189, 398] on span "The decline of Aragonese language." at bounding box center [196, 406] width 188 height 16
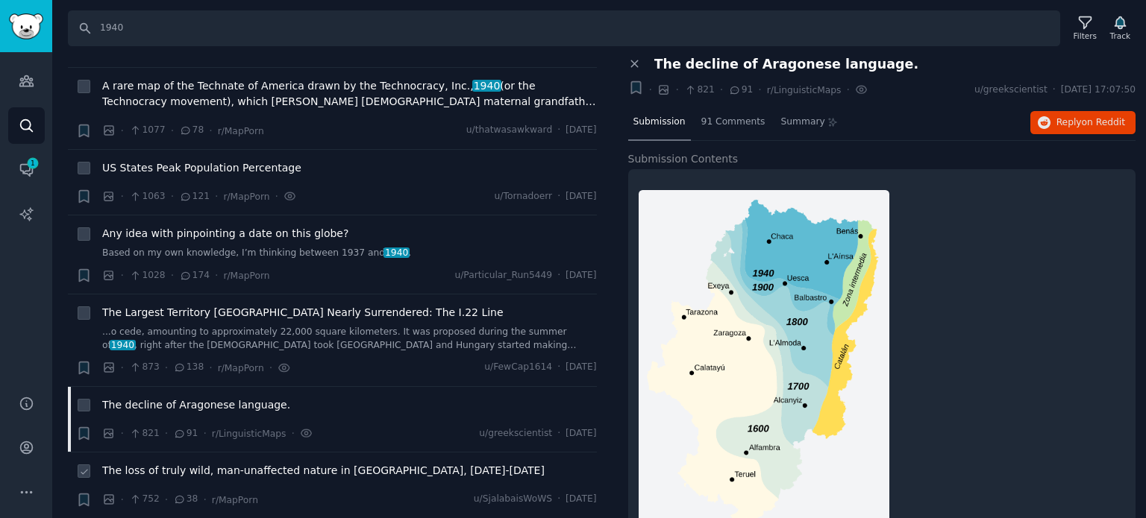
click at [220, 463] on span "The loss of truly wild, man-unaffected nature in [GEOGRAPHIC_DATA], [DATE]-[DAT…" at bounding box center [323, 471] width 442 height 16
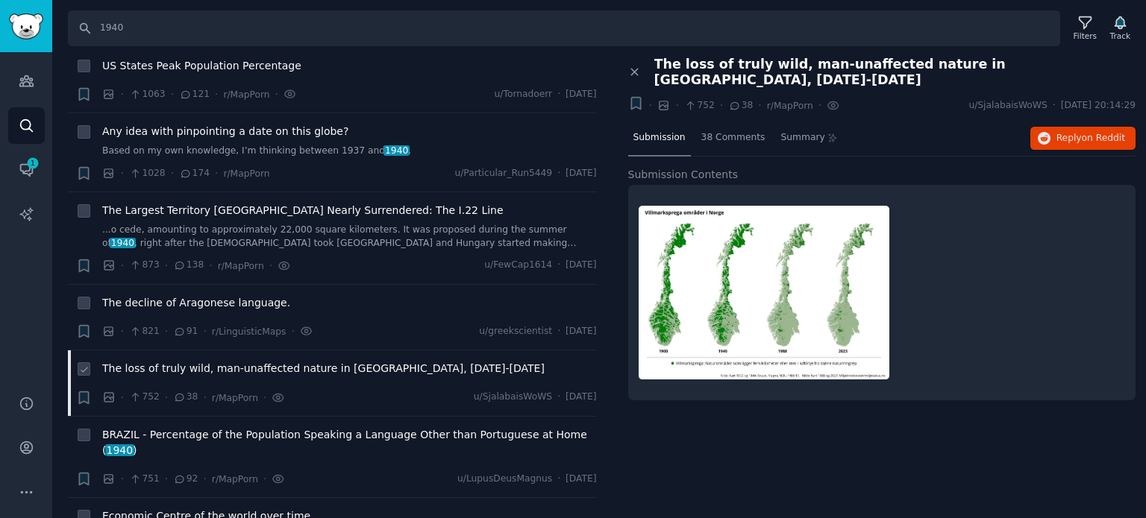
scroll to position [2461, 0]
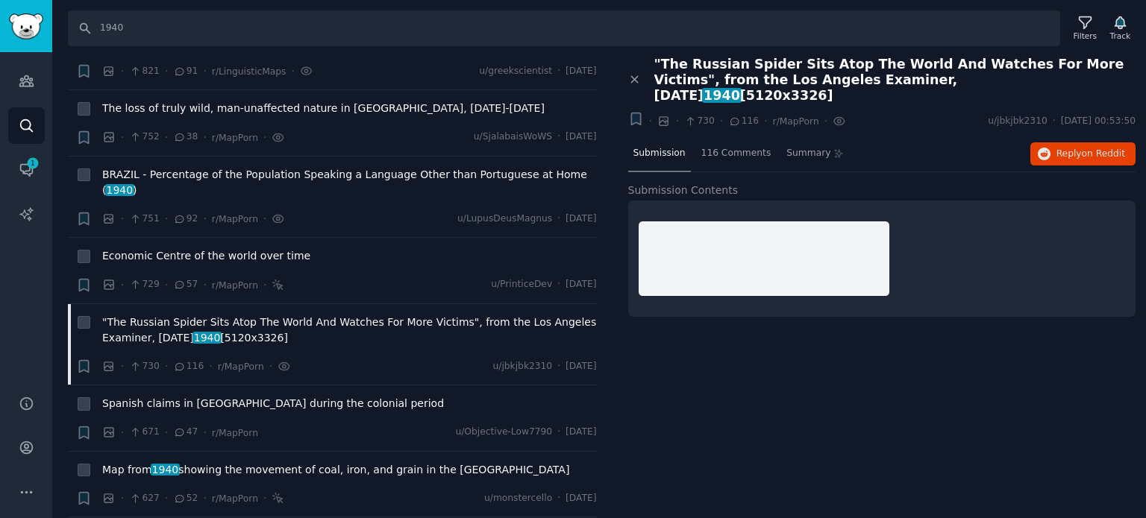
scroll to position [2685, 0]
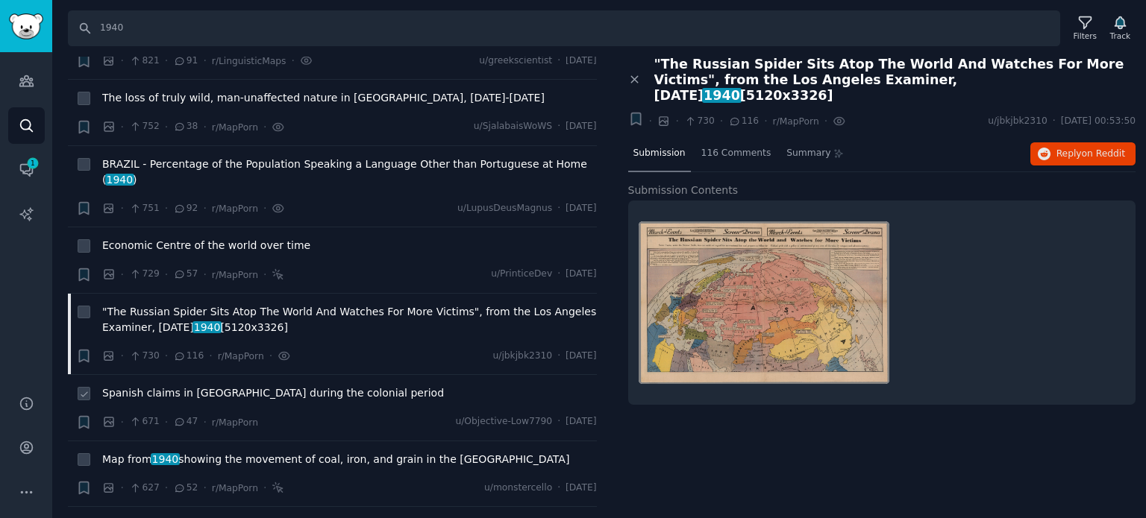
click at [182, 386] on span "Spanish claims in [GEOGRAPHIC_DATA] during the colonial period" at bounding box center [273, 394] width 342 height 16
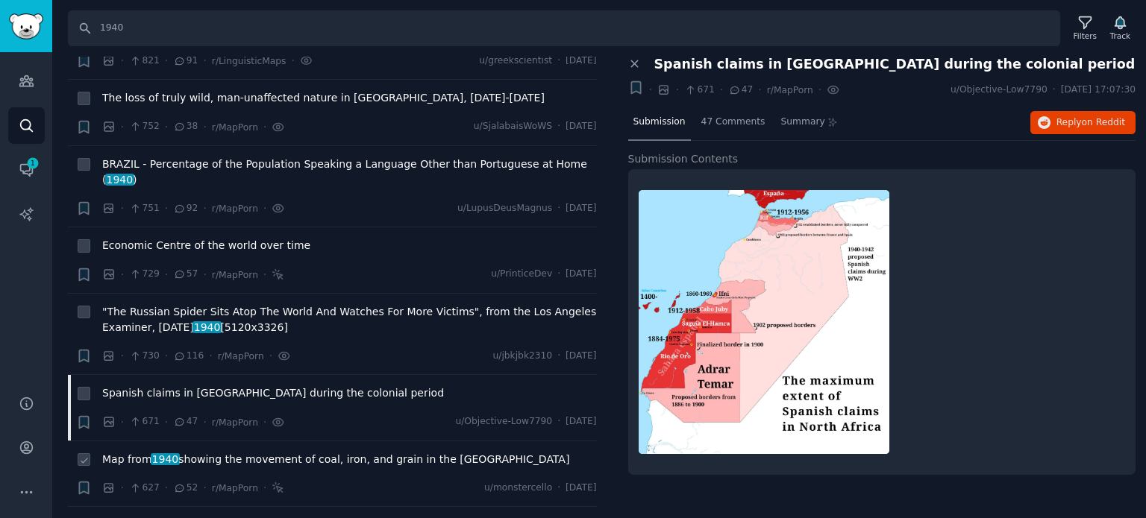
click at [140, 452] on span "Map from 1940 showing the movement of coal, iron, and grain in the [GEOGRAPHIC_…" at bounding box center [335, 460] width 467 height 16
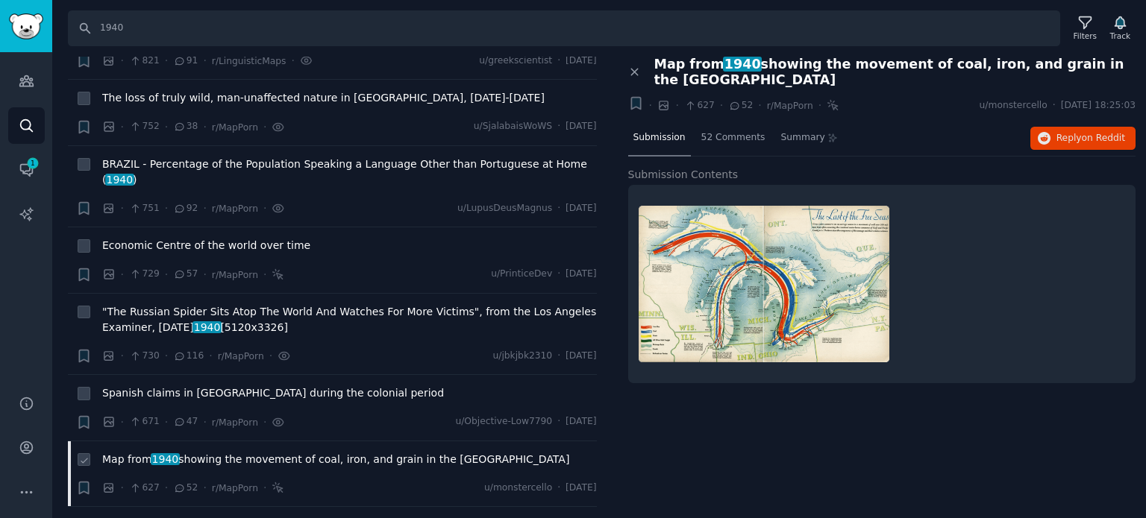
click at [84, 456] on icon at bounding box center [84, 461] width 10 height 10
checkbox input "true"
